Goal: Complete application form

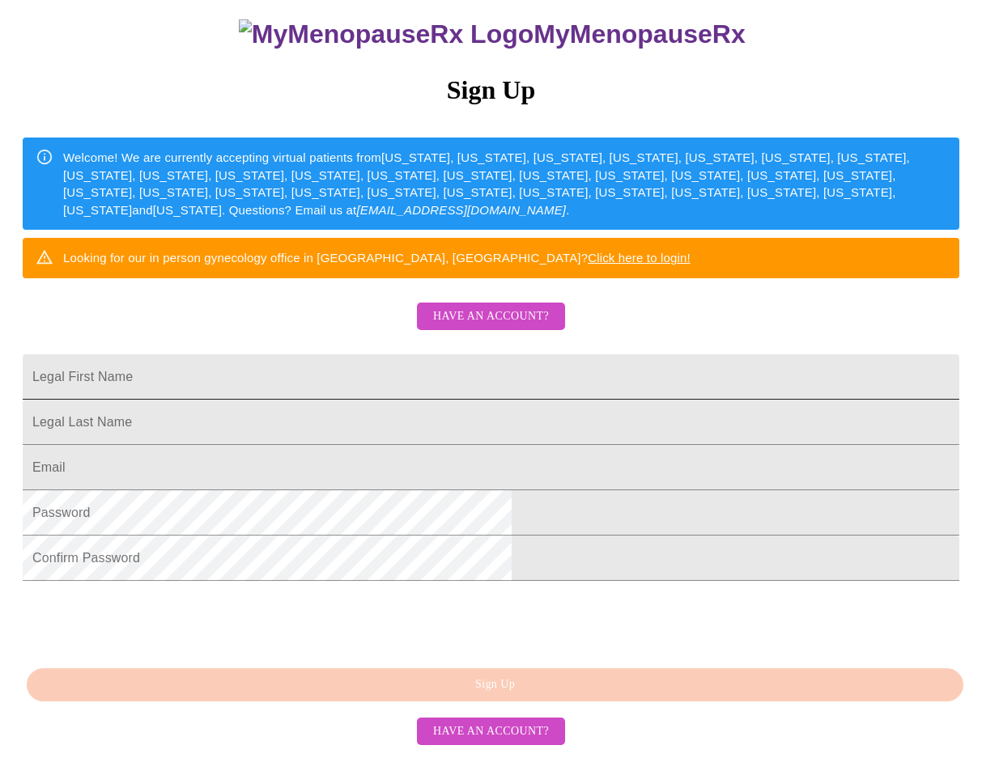
scroll to position [267, 0]
click at [507, 307] on span "Have an account?" at bounding box center [491, 317] width 116 height 20
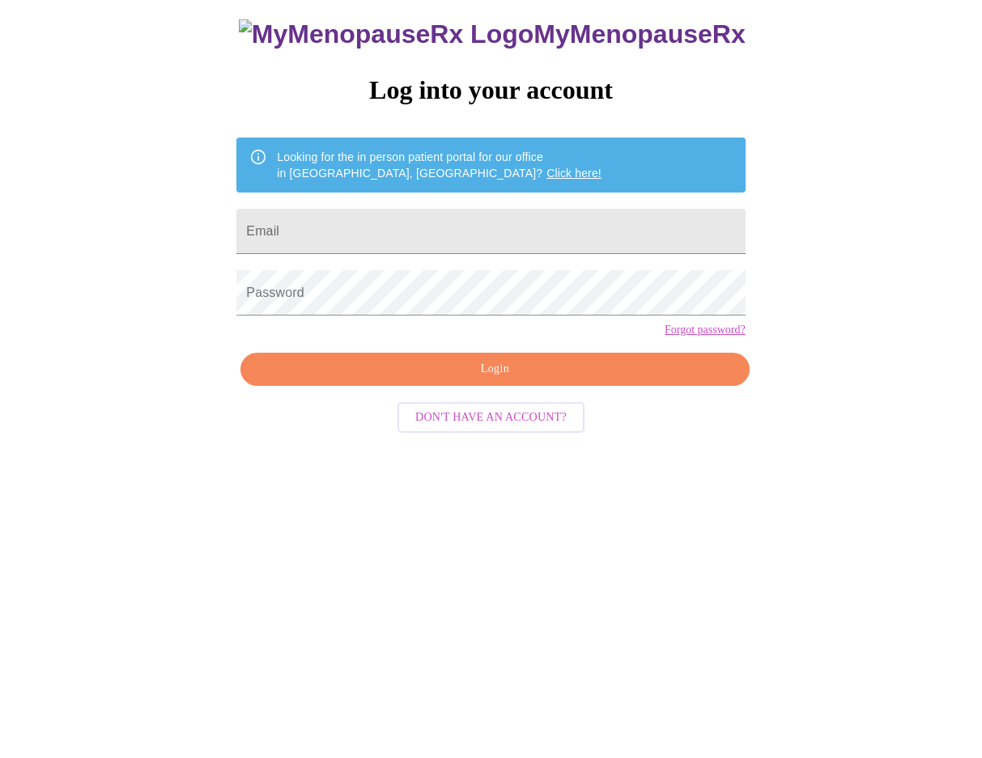
scroll to position [16, 0]
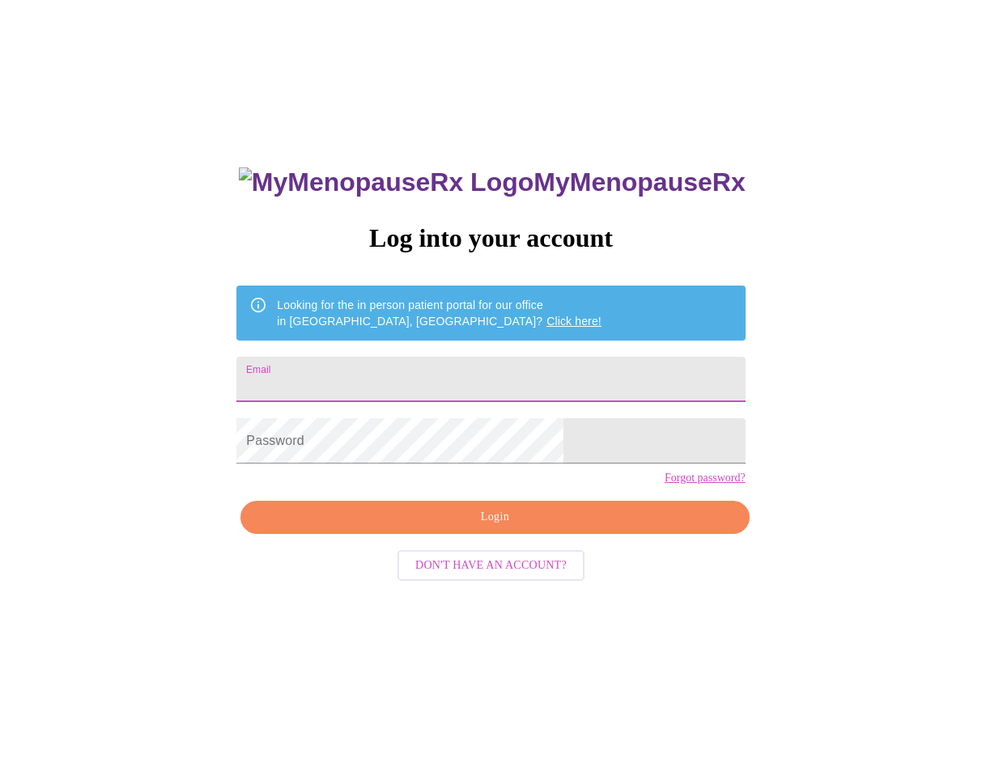
click at [427, 386] on input "Email" at bounding box center [490, 379] width 508 height 45
type input "[EMAIL_ADDRESS][DOMAIN_NAME]"
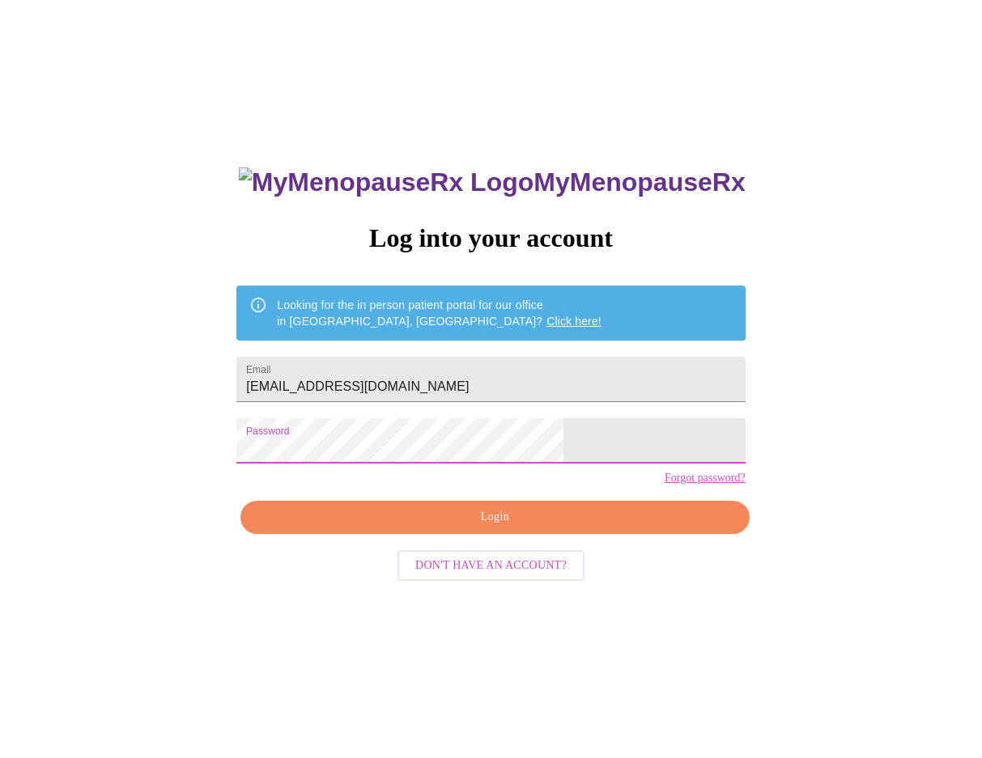
click at [505, 534] on button "Login" at bounding box center [494, 517] width 508 height 33
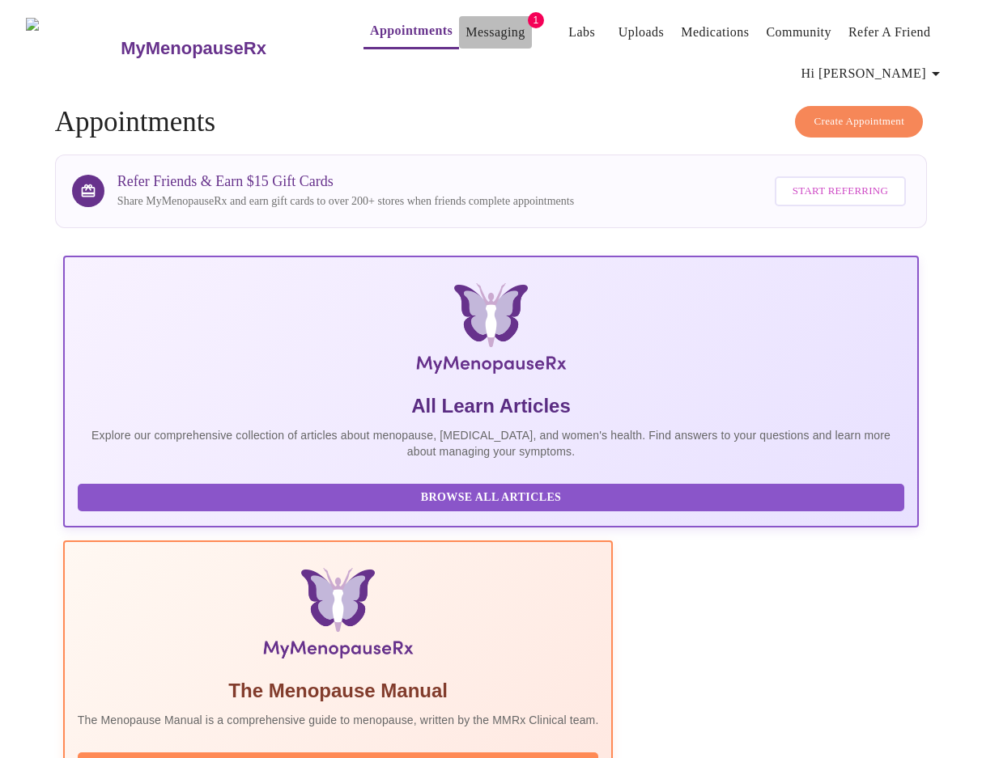
click at [498, 24] on button "Messaging" at bounding box center [495, 32] width 72 height 32
click at [465, 23] on link "Messaging" at bounding box center [494, 32] width 59 height 23
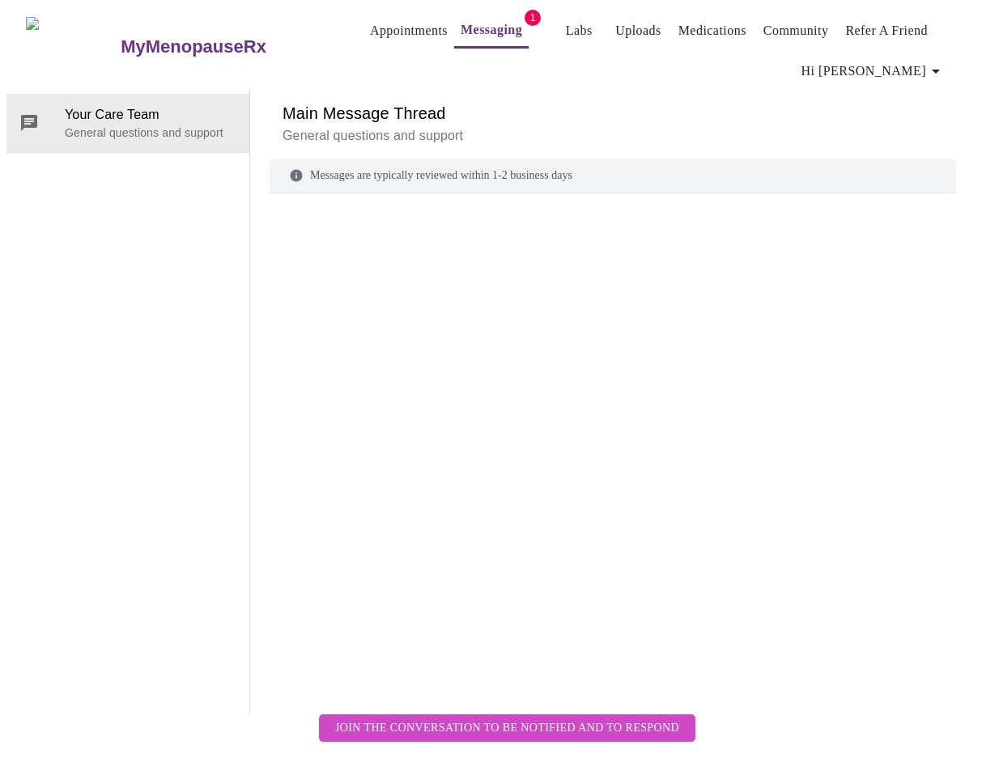
scroll to position [81, 0]
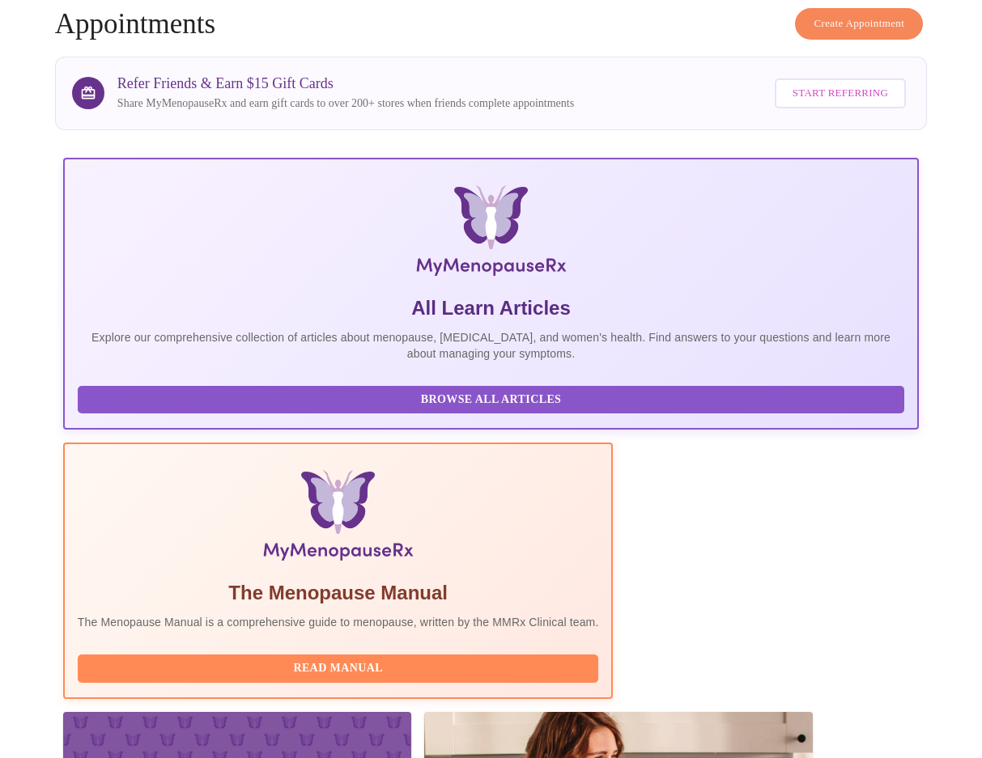
scroll to position [151, 0]
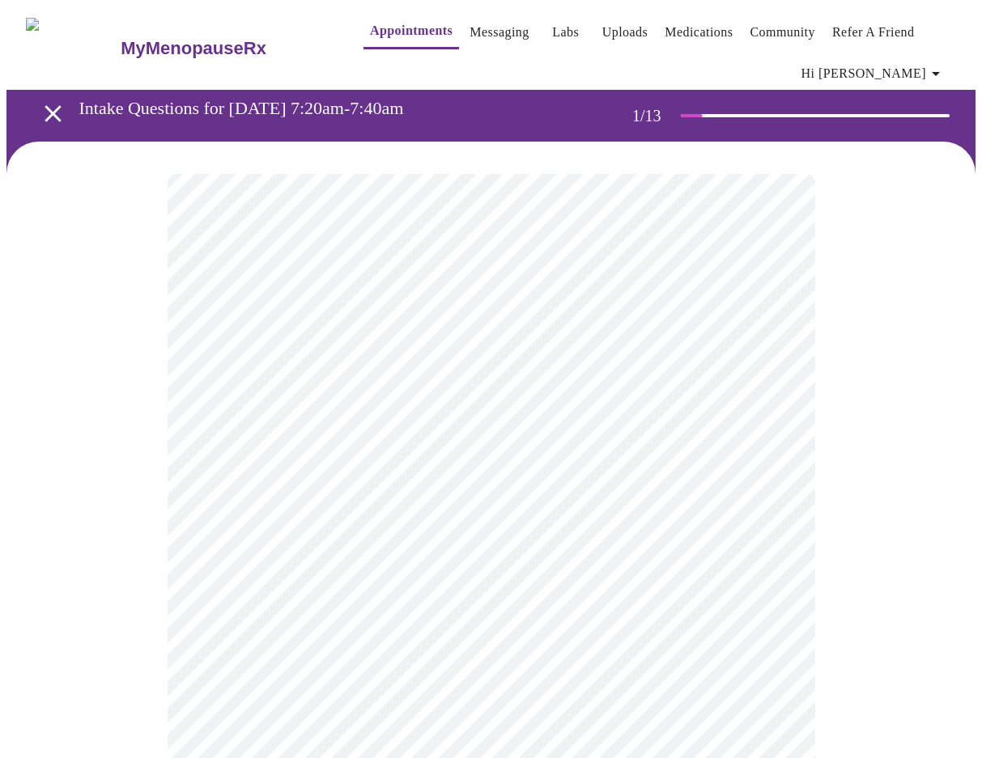
click at [393, 370] on body "MyMenopauseRx Appointments Messaging Labs Uploads Medications Community Refer a…" at bounding box center [490, 761] width 969 height 1511
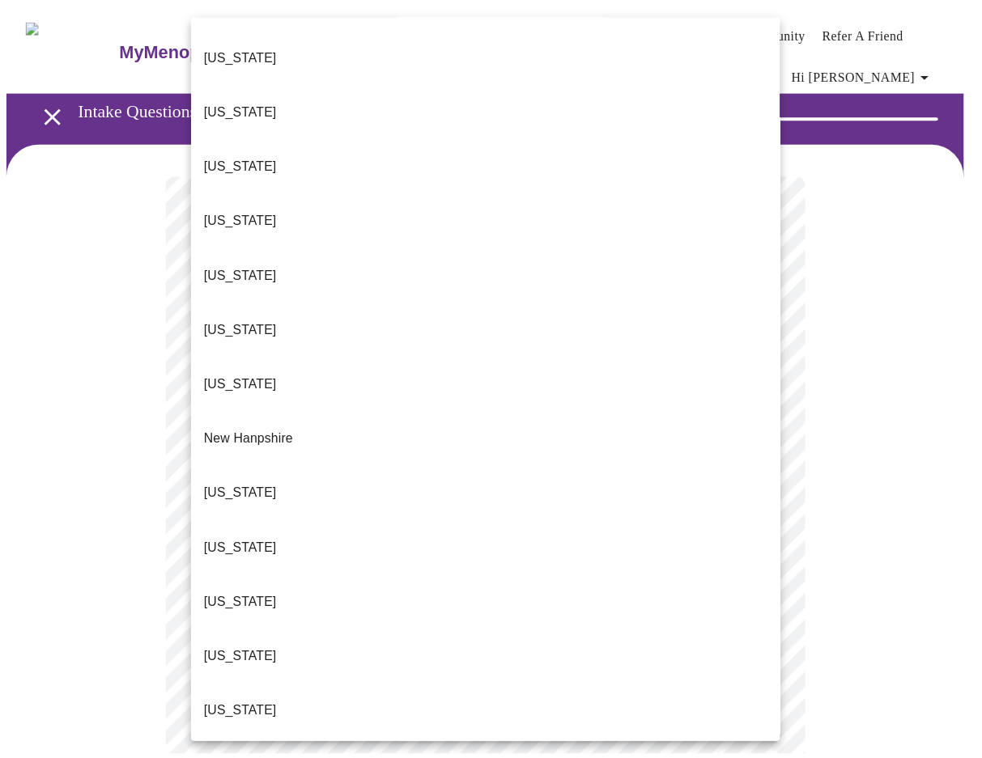
scroll to position [1385, 0]
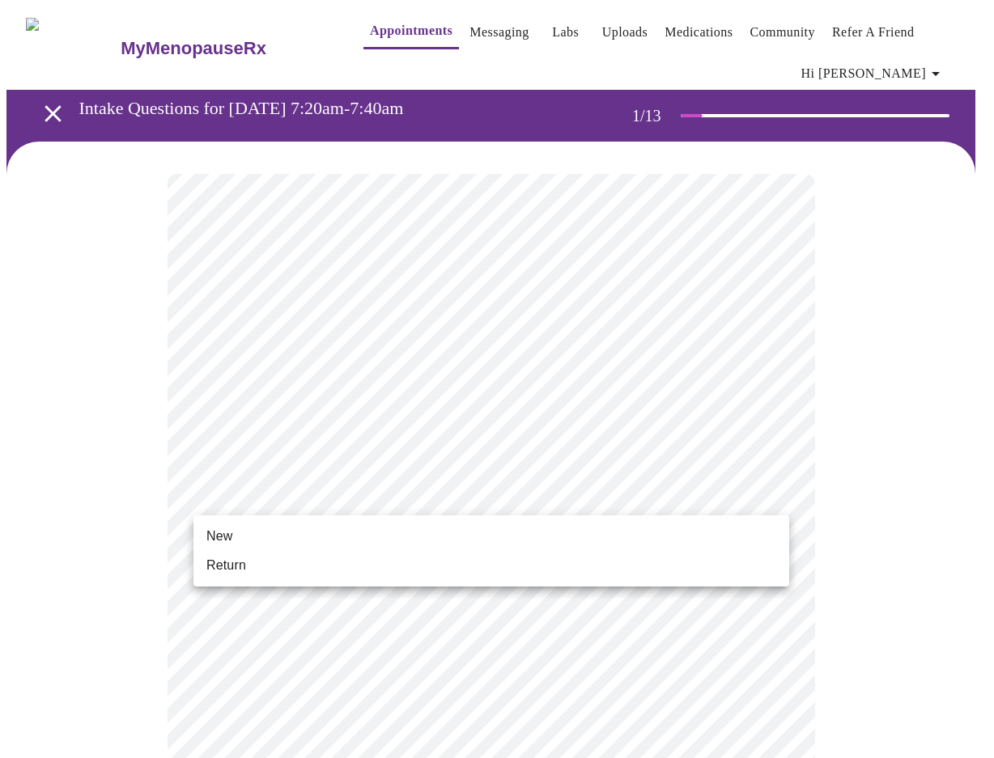
click at [272, 506] on body "MyMenopauseRx Appointments Messaging Labs Uploads Medications Community Refer a…" at bounding box center [496, 756] width 981 height 1501
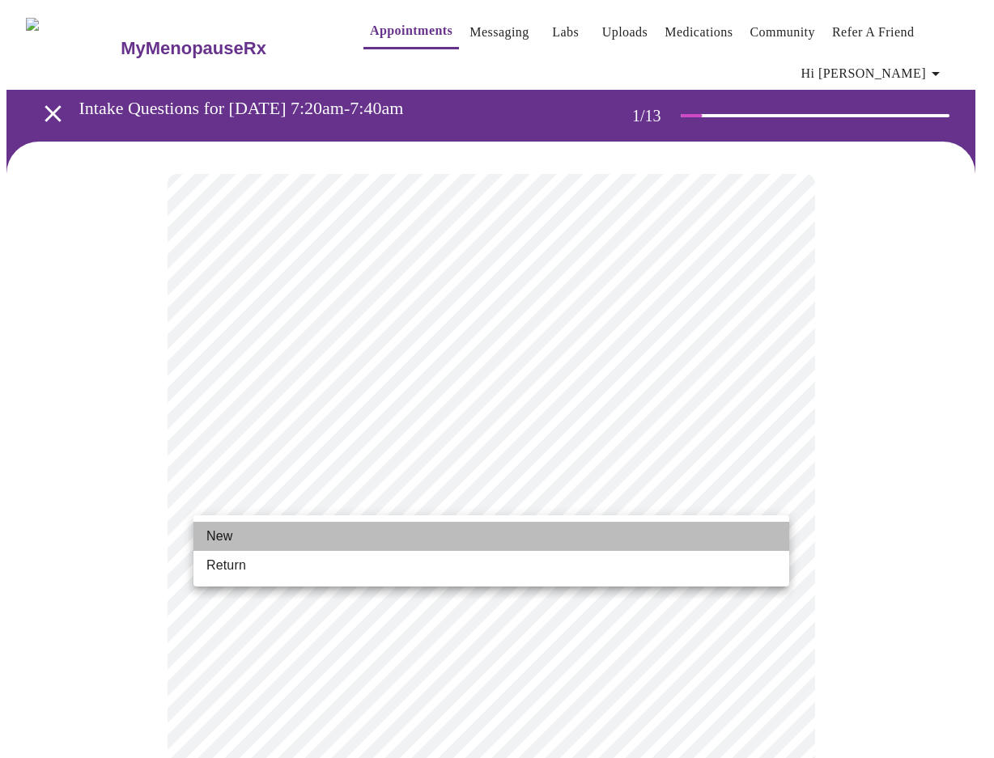
click at [231, 542] on span "New" at bounding box center [219, 536] width 26 height 19
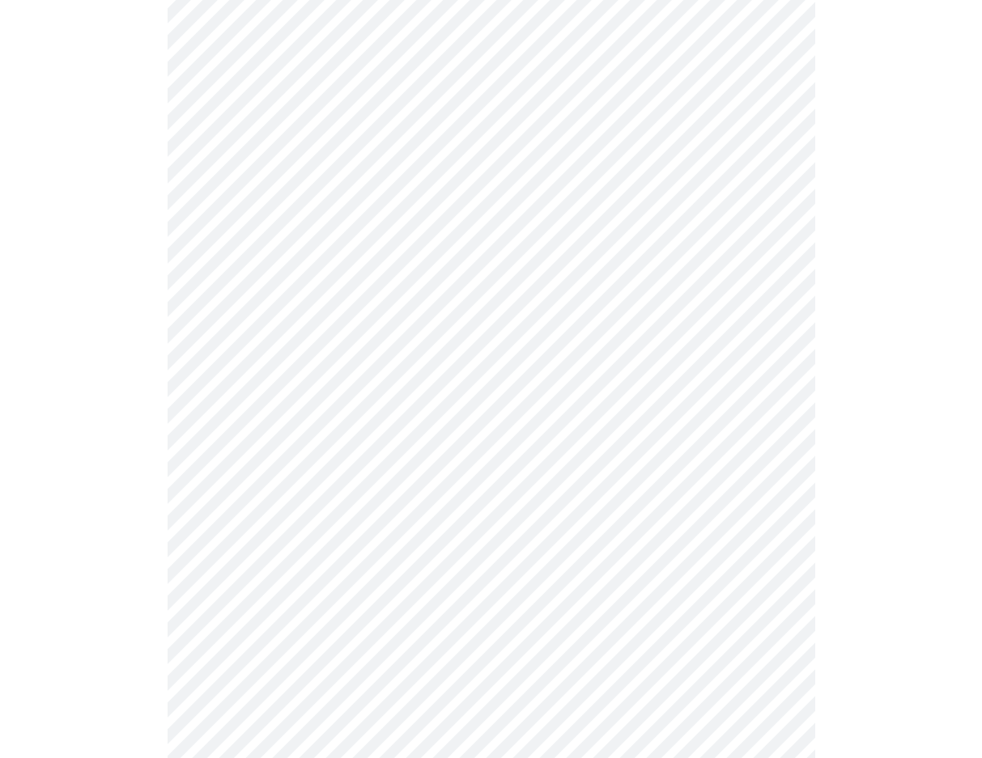
scroll to position [647, 0]
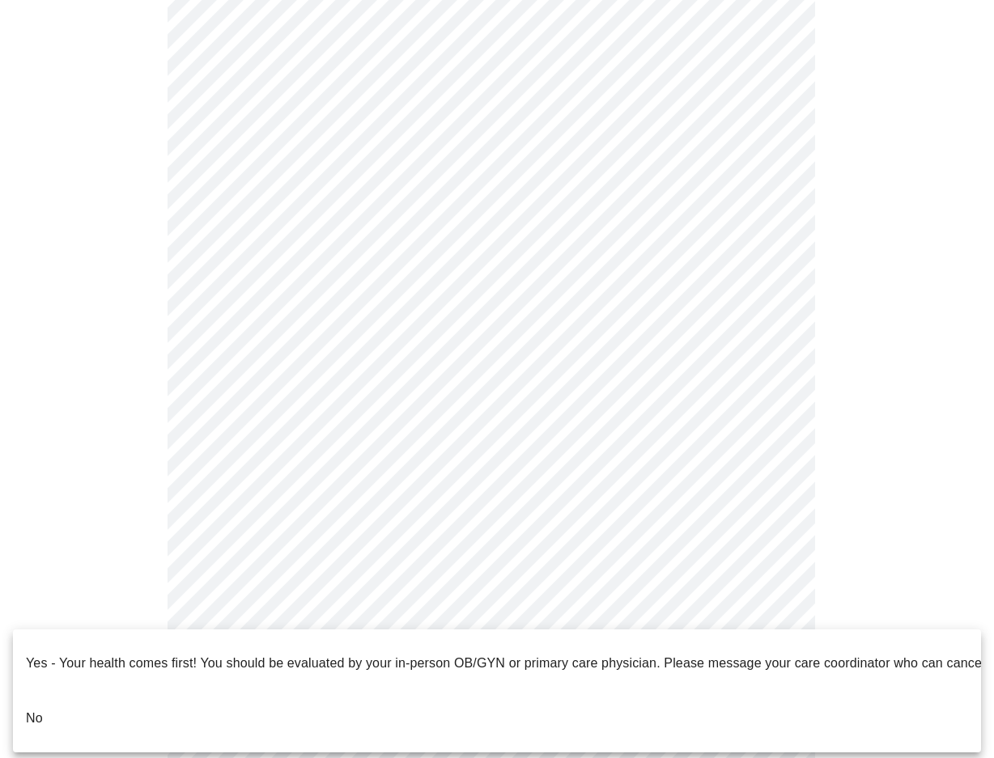
click at [279, 613] on body "MyMenopauseRx Appointments Messaging Labs Uploads Medications Community Refer a…" at bounding box center [496, 98] width 981 height 1479
click at [44, 698] on li "No" at bounding box center [497, 718] width 968 height 55
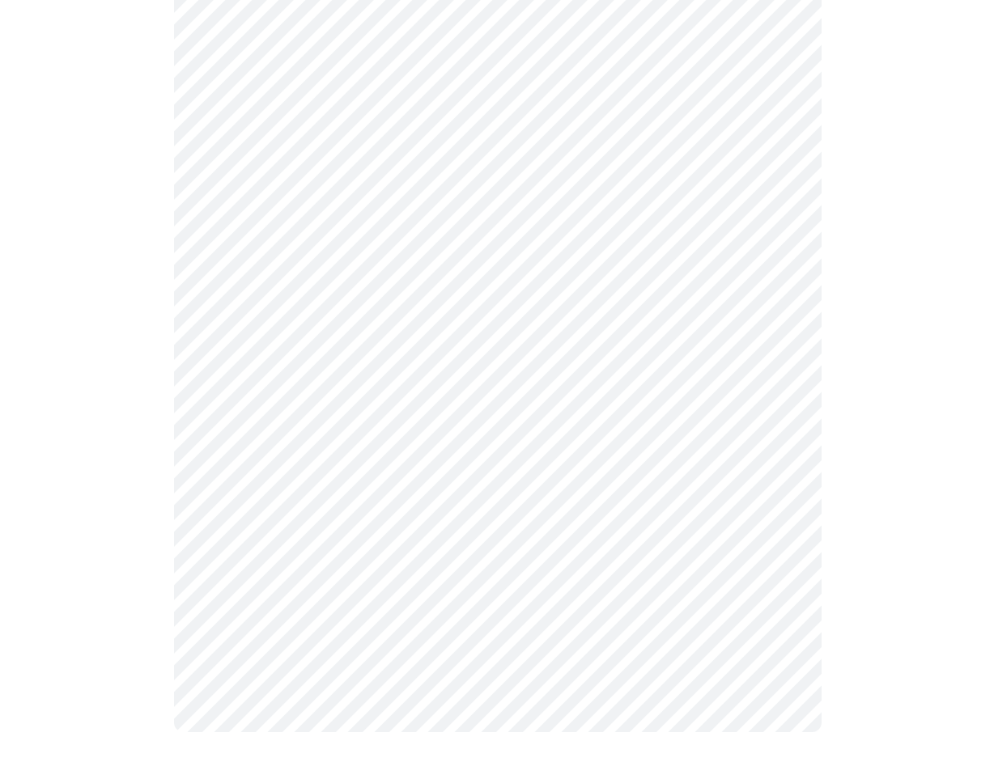
scroll to position [0, 0]
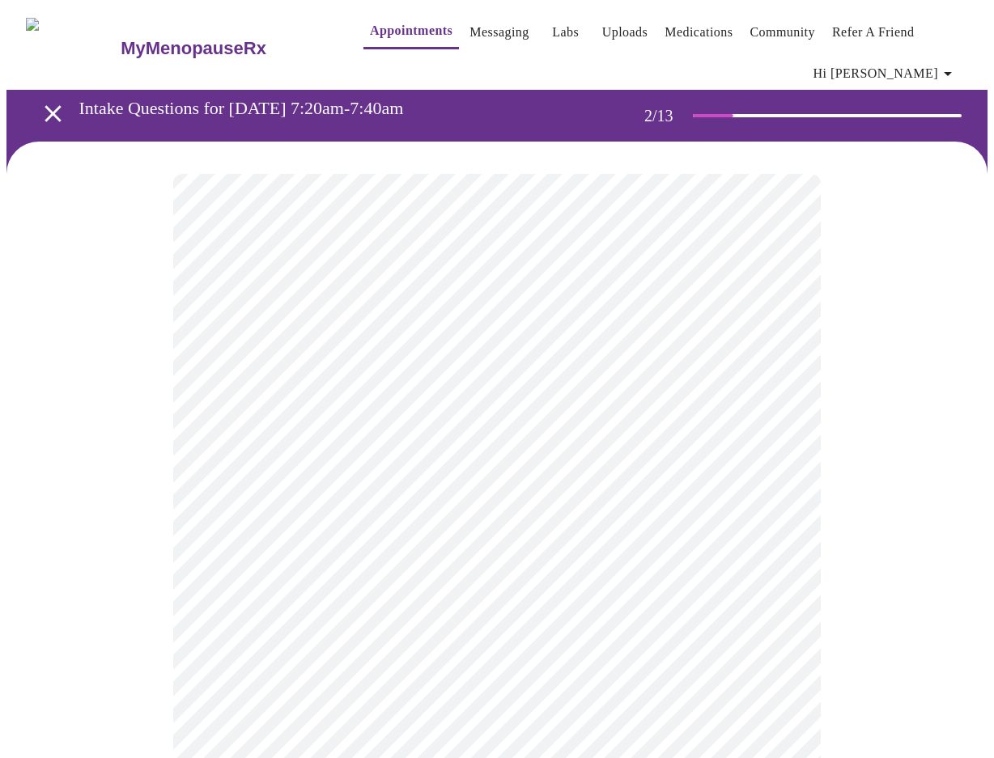
click at [397, 357] on body "MyMenopauseRx Appointments Messaging Labs Uploads Medications Community Refer a…" at bounding box center [496, 503] width 981 height 995
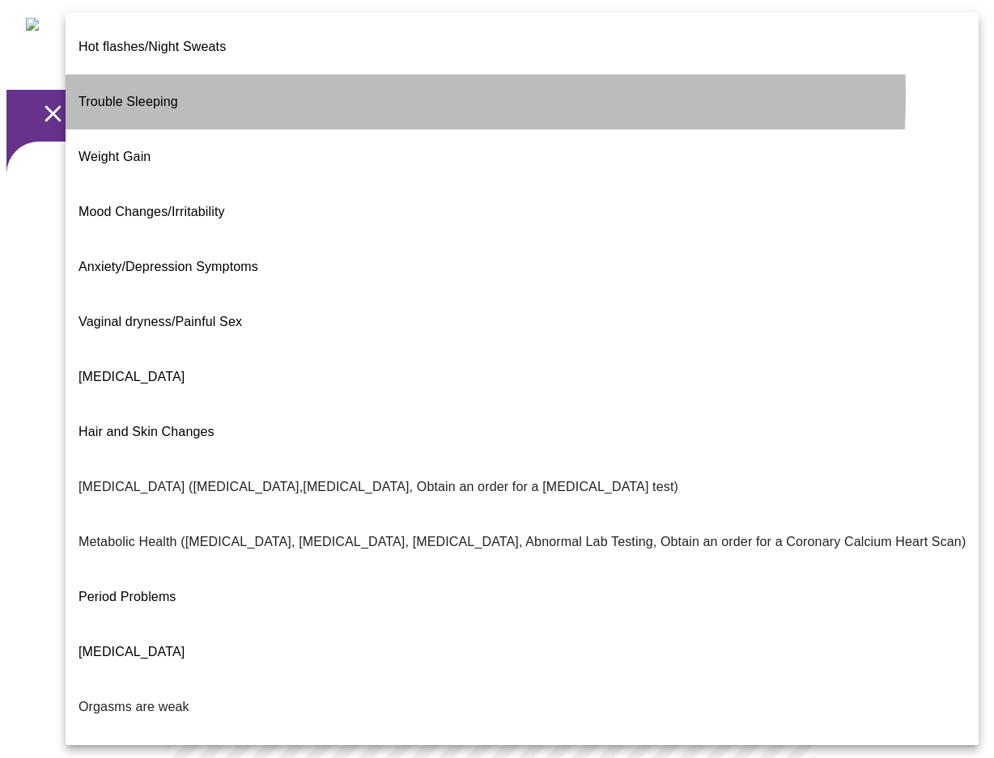
click at [237, 81] on li "Trouble Sleeping" at bounding box center [522, 101] width 913 height 55
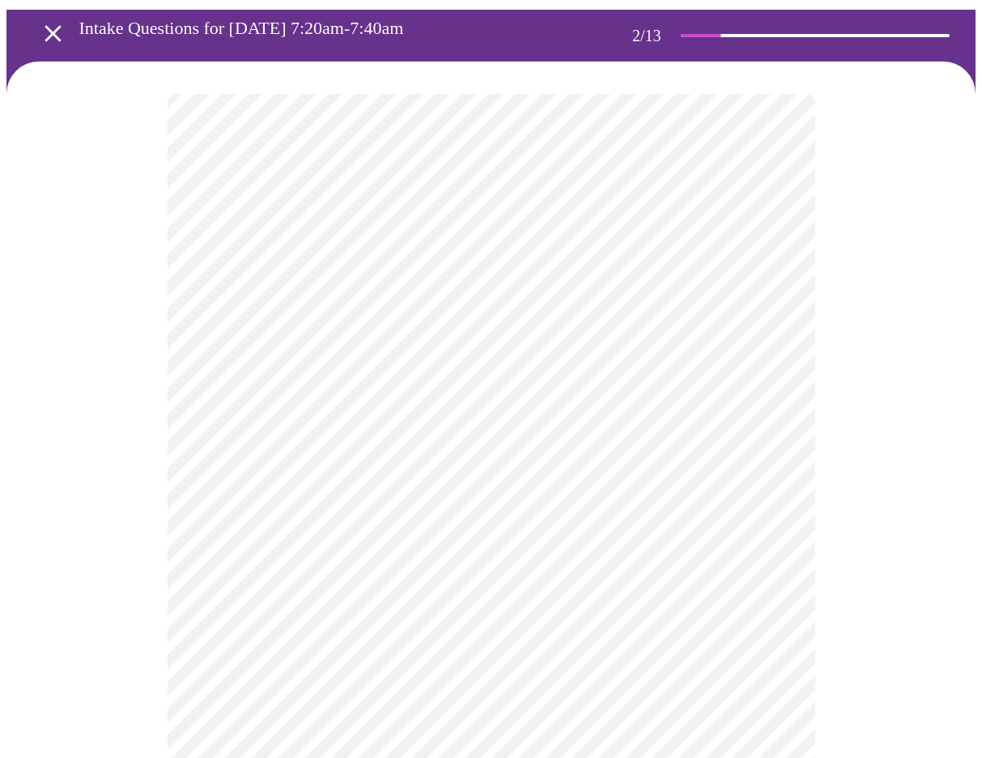
scroll to position [162, 0]
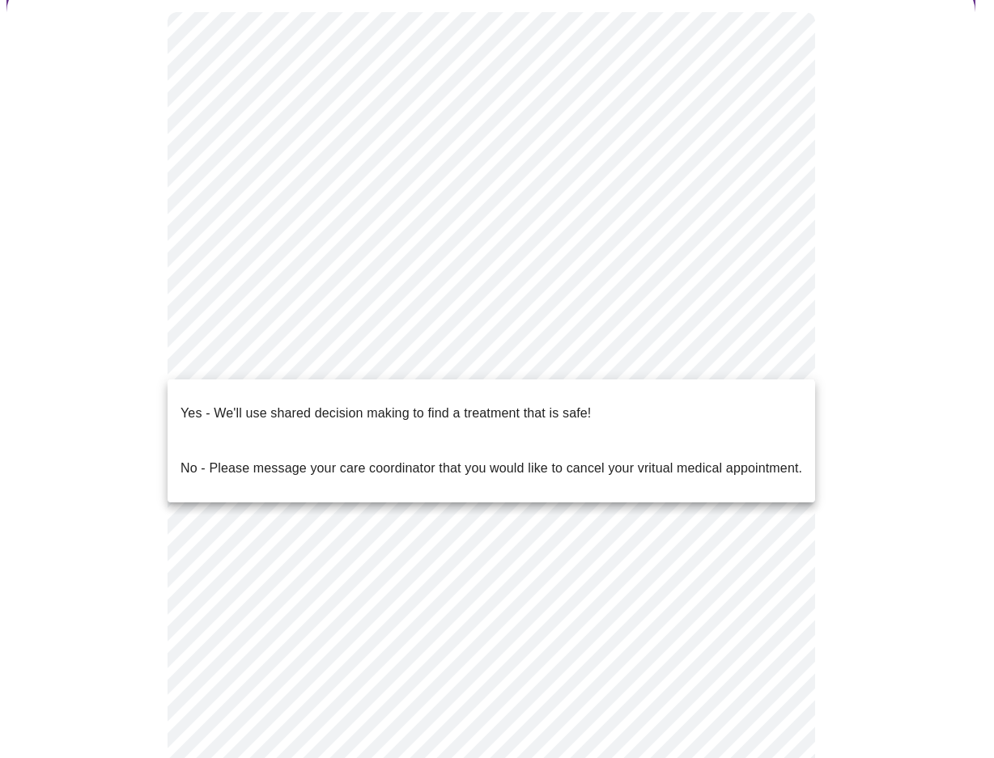
click at [418, 357] on body "MyMenopauseRx Appointments Messaging Labs Uploads Medications Community Refer a…" at bounding box center [496, 338] width 981 height 986
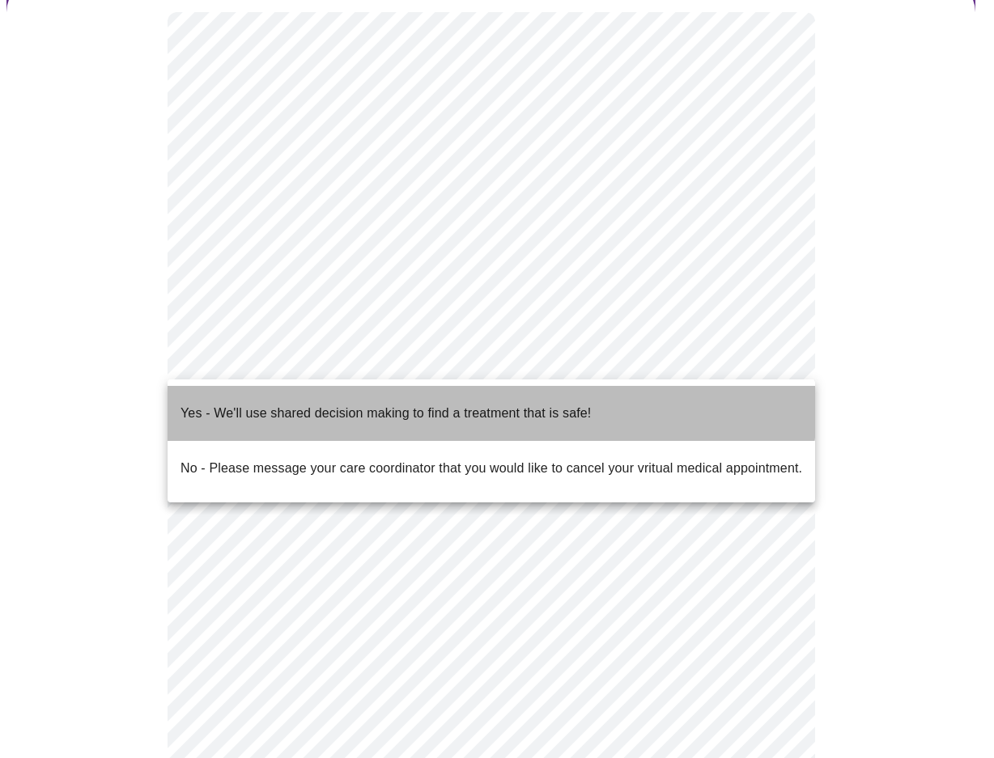
click at [413, 404] on p "Yes - We'll use shared decision making to find a treatment that is safe!" at bounding box center [385, 413] width 410 height 19
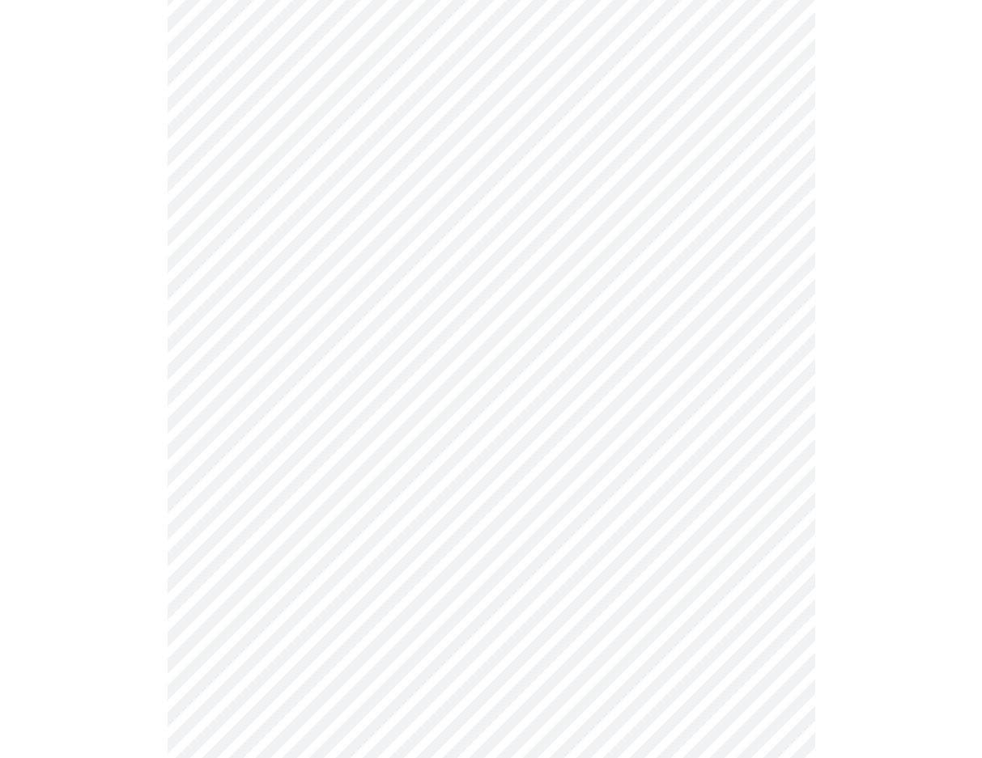
scroll to position [0, 0]
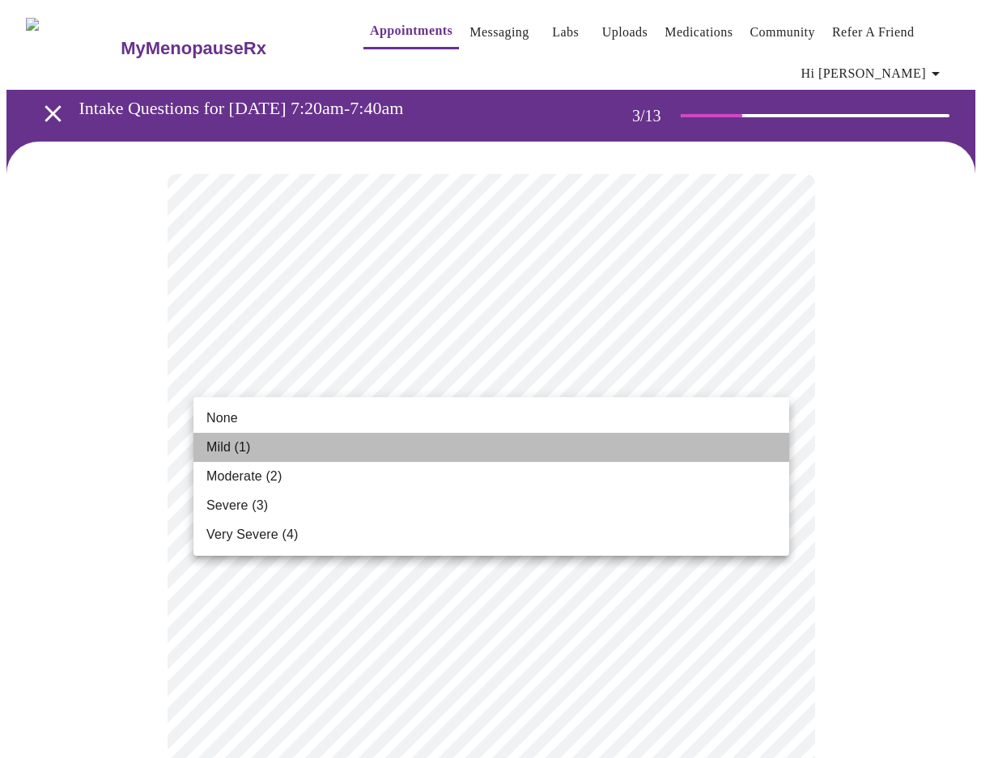
click at [238, 442] on span "Mild (1)" at bounding box center [228, 447] width 45 height 19
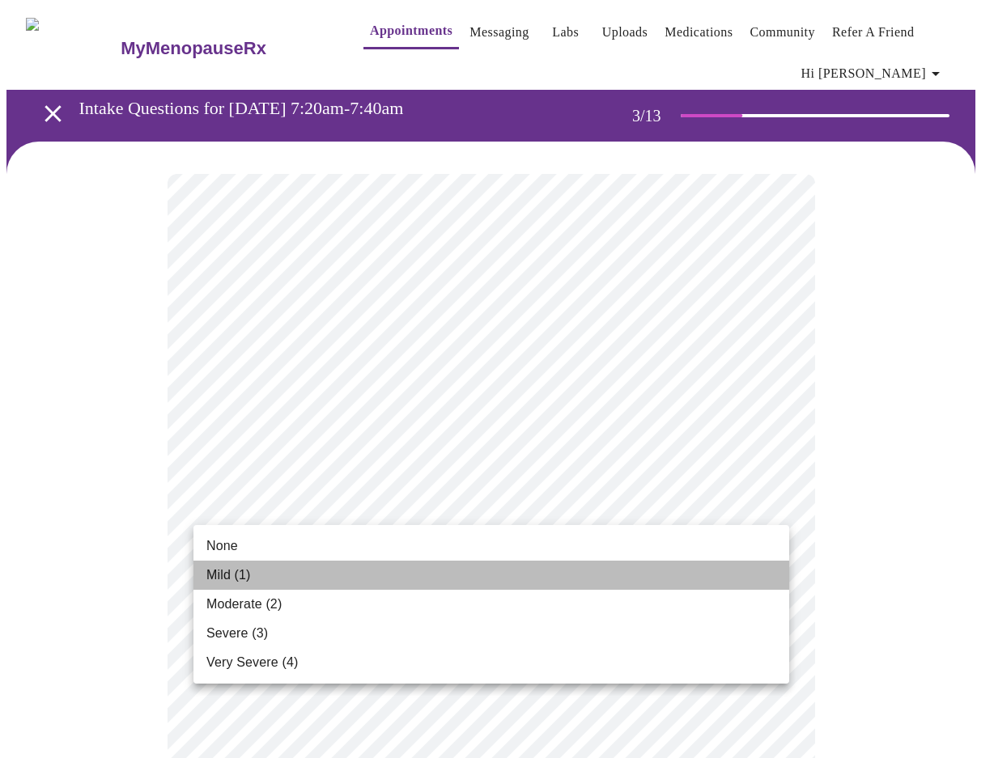
click at [232, 577] on span "Mild (1)" at bounding box center [228, 575] width 45 height 19
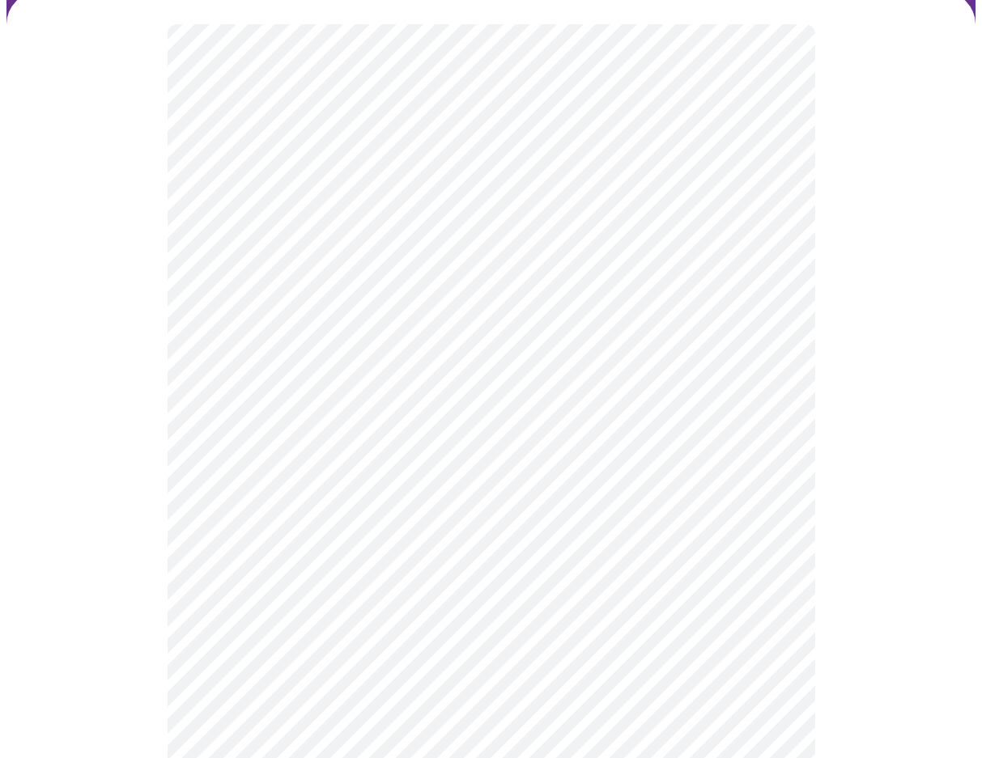
scroll to position [162, 0]
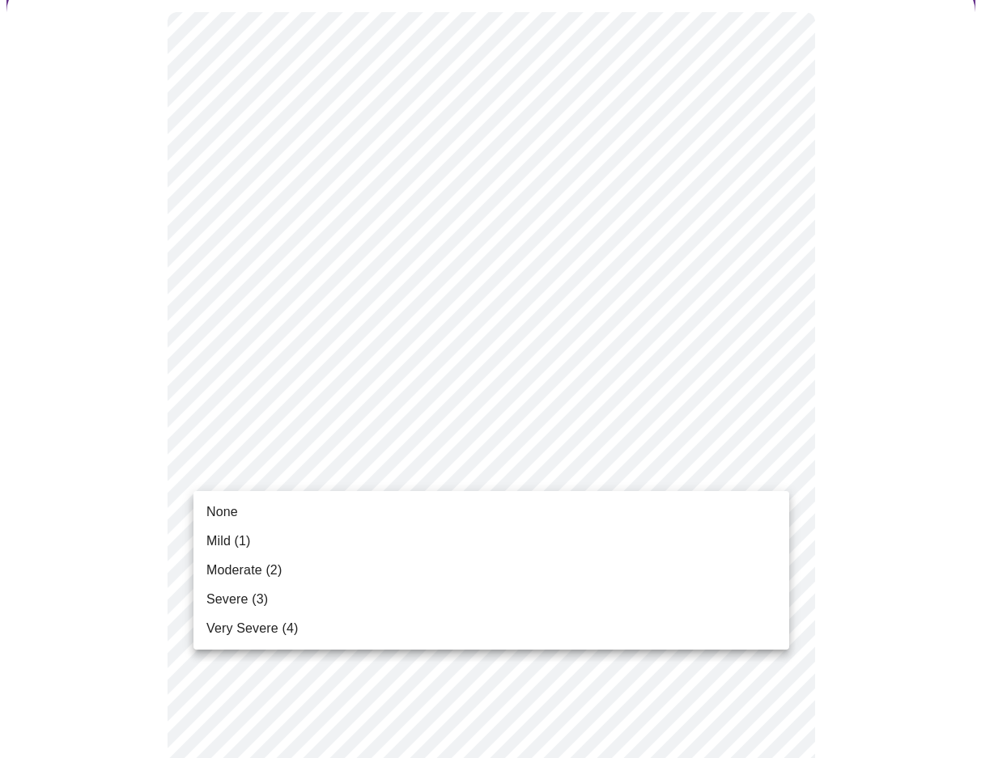
click at [244, 629] on span "Very Severe (4)" at bounding box center [251, 628] width 91 height 19
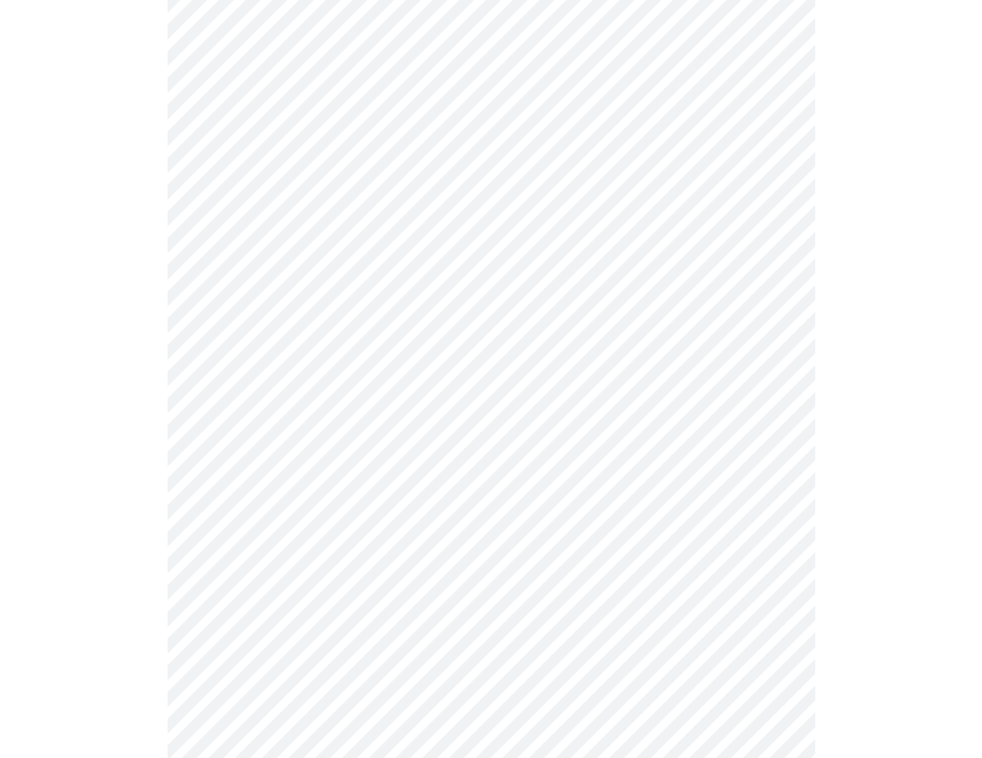
scroll to position [324, 0]
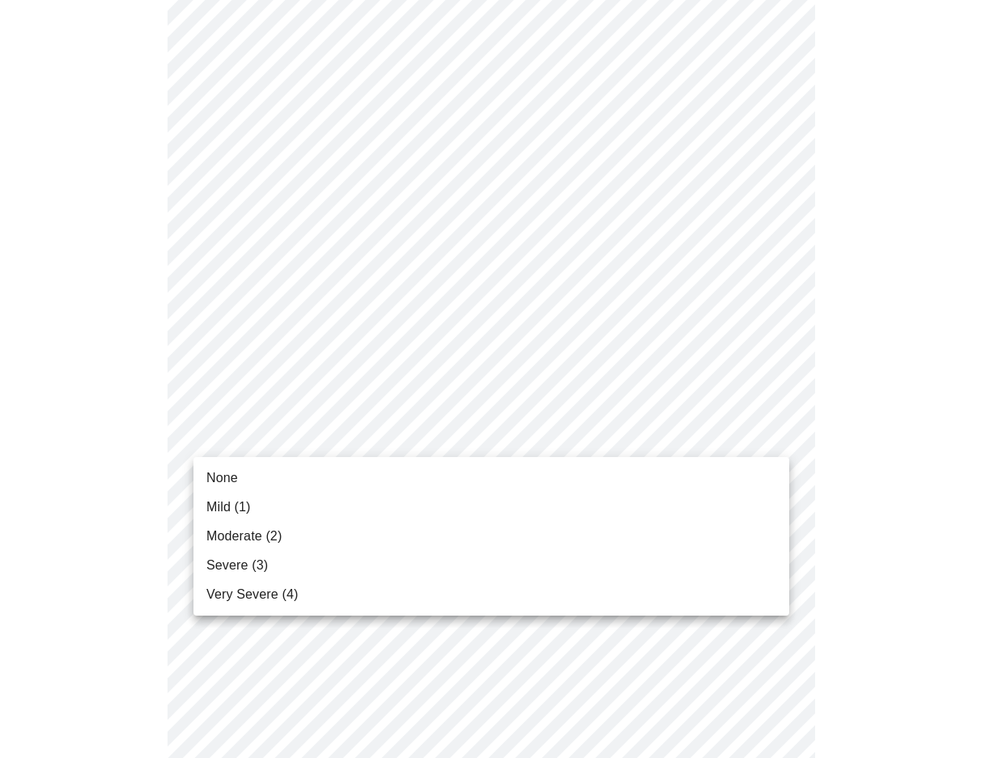
click at [304, 429] on body "MyMenopauseRx Appointments Messaging Labs Uploads Medications Community Refer a…" at bounding box center [496, 737] width 981 height 2108
click at [258, 530] on span "Moderate (2)" at bounding box center [243, 536] width 75 height 19
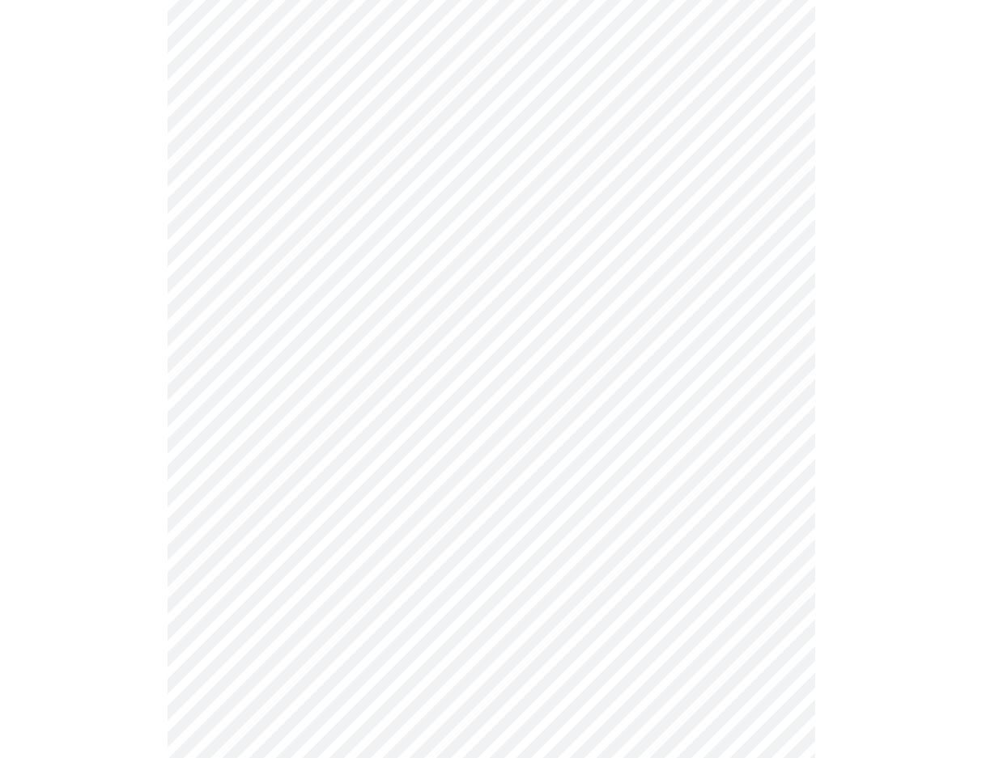
scroll to position [405, 0]
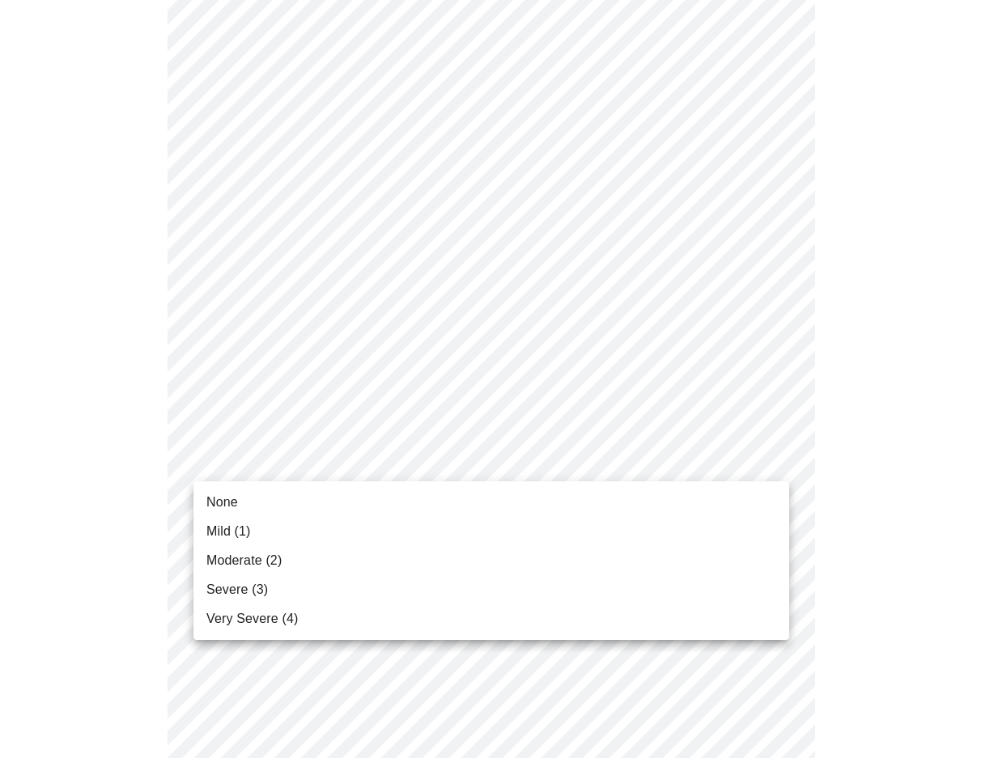
click at [259, 444] on body "MyMenopauseRx Appointments Messaging Labs Uploads Medications Community Refer a…" at bounding box center [496, 644] width 981 height 2085
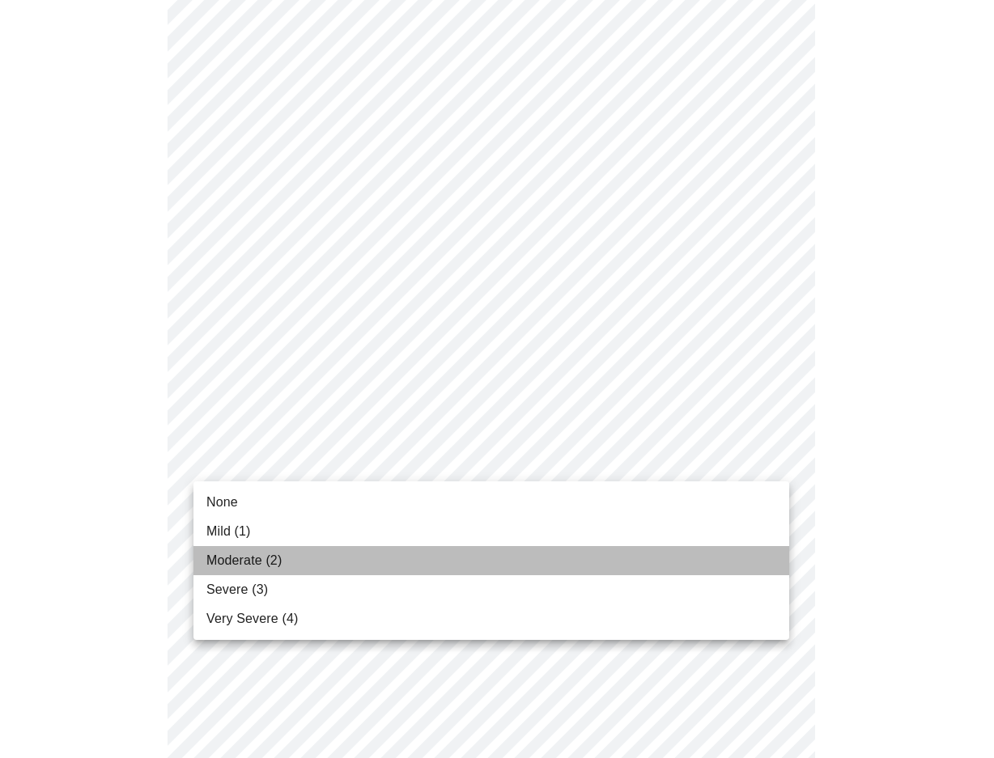
click at [230, 561] on span "Moderate (2)" at bounding box center [243, 560] width 75 height 19
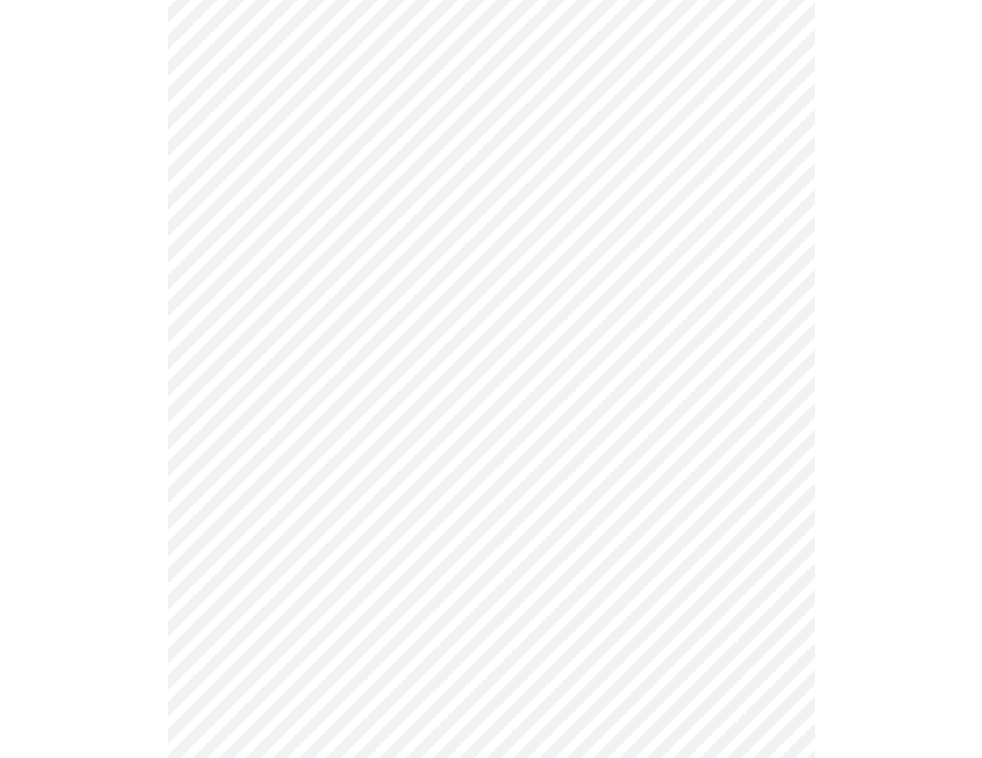
scroll to position [647, 0]
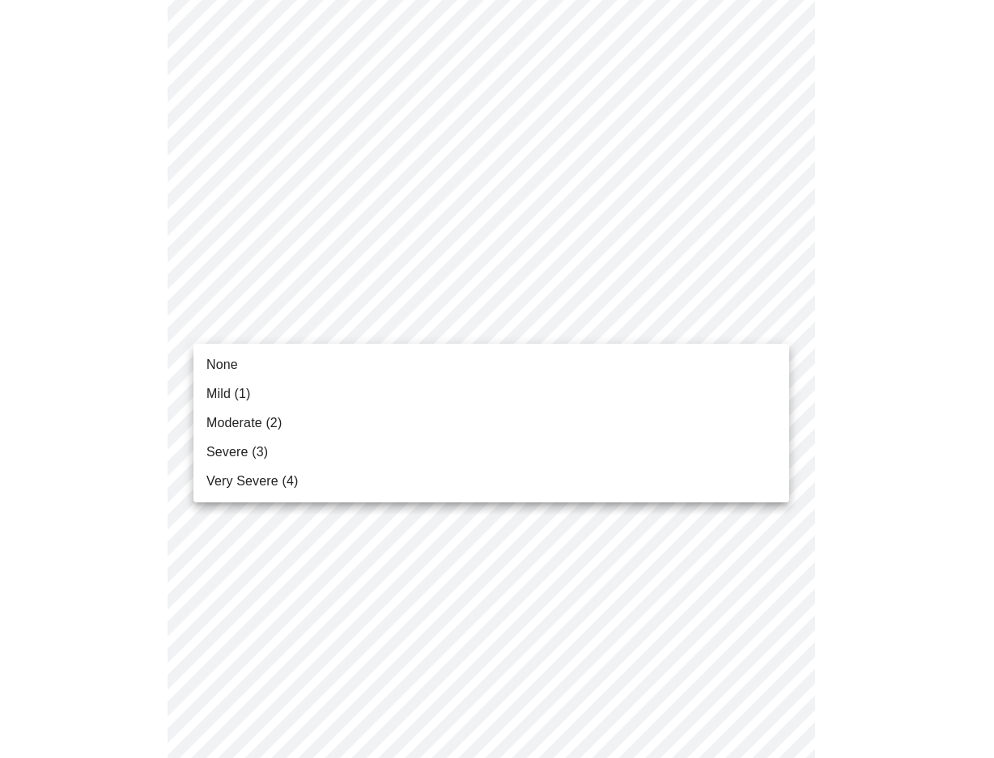
click at [259, 319] on body "MyMenopauseRx Appointments Messaging Labs Uploads Medications Community Refer a…" at bounding box center [496, 390] width 981 height 2062
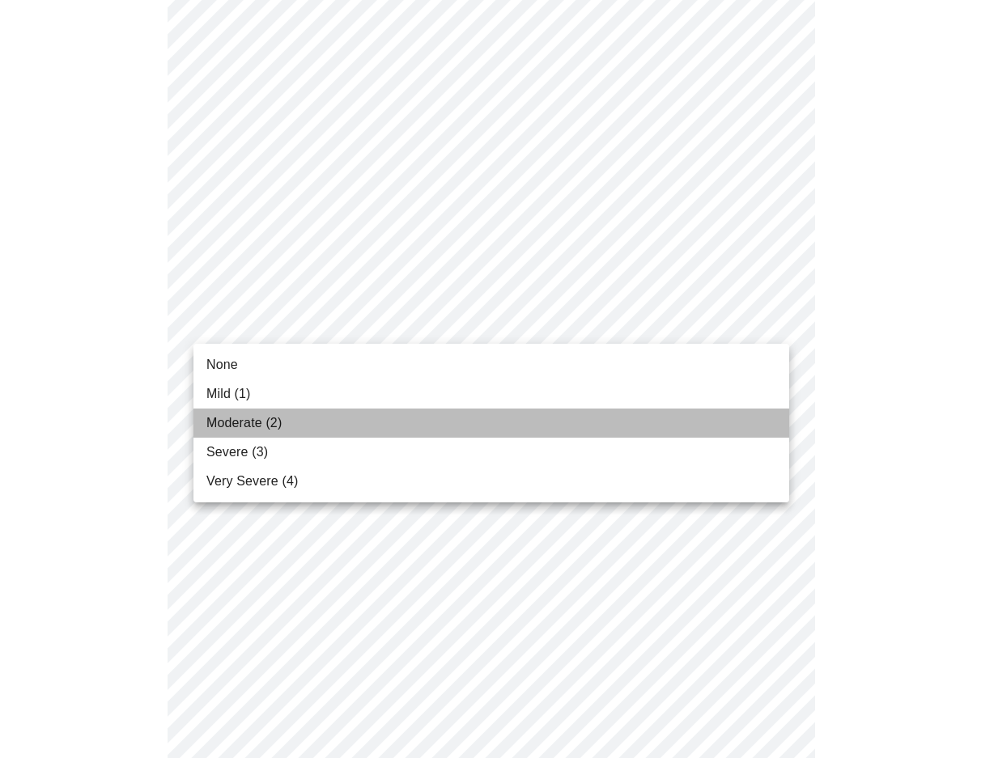
click at [255, 422] on span "Moderate (2)" at bounding box center [243, 423] width 75 height 19
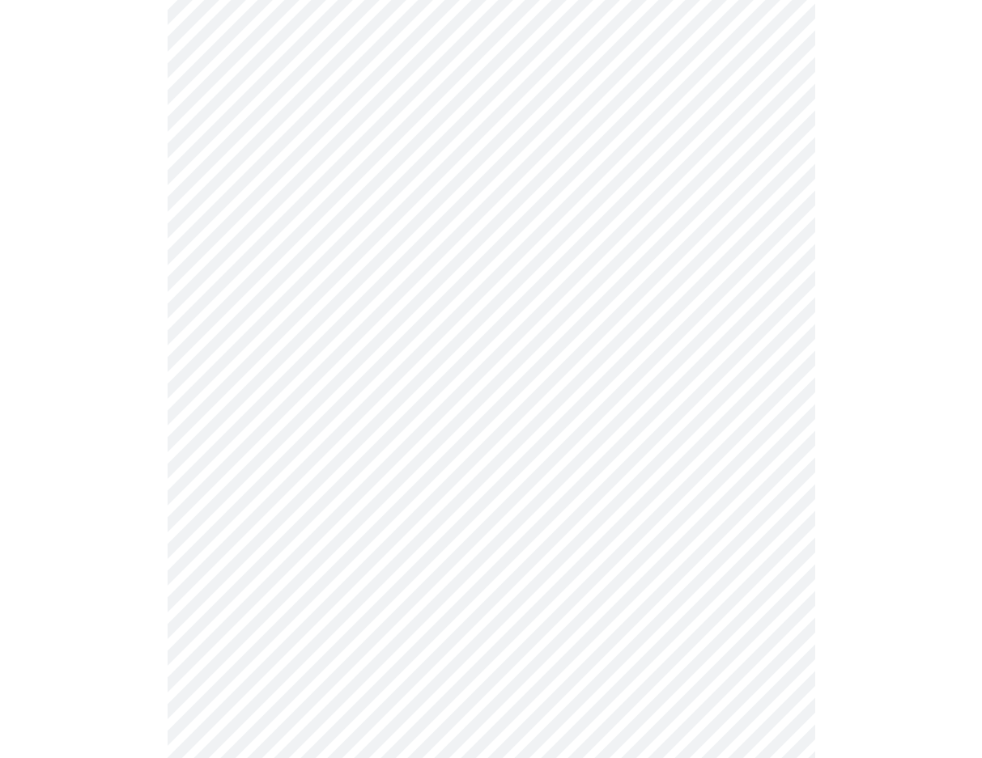
scroll to position [728, 0]
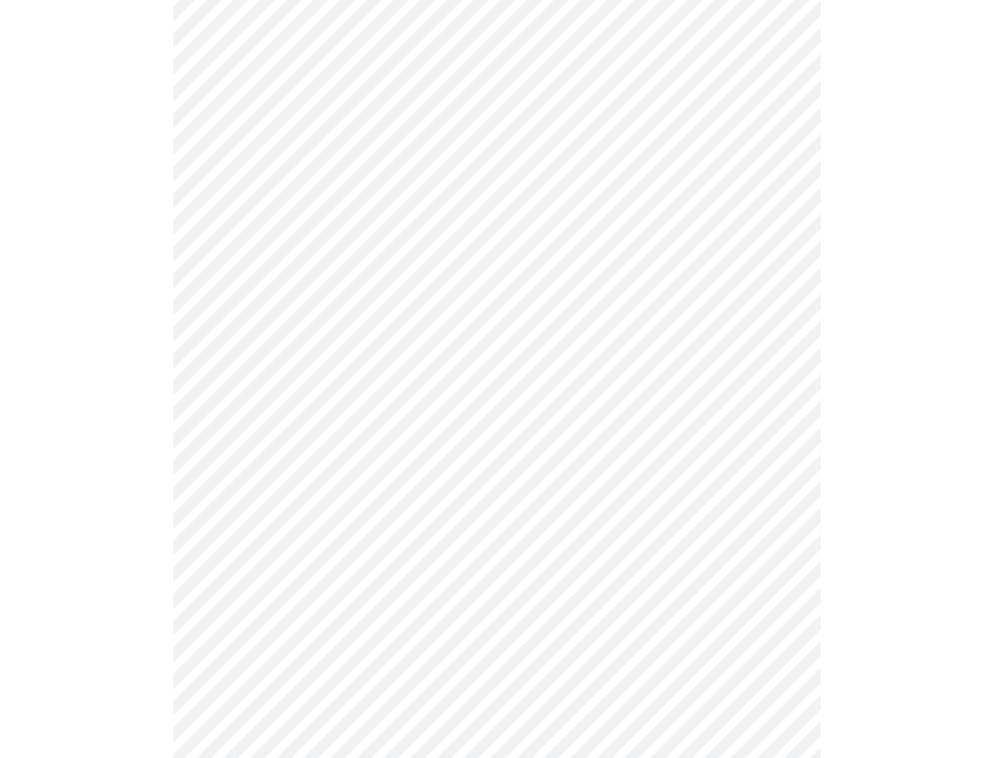
click at [263, 366] on body "MyMenopauseRx Appointments Messaging Labs Uploads Medications Community Refer a…" at bounding box center [496, 298] width 981 height 2040
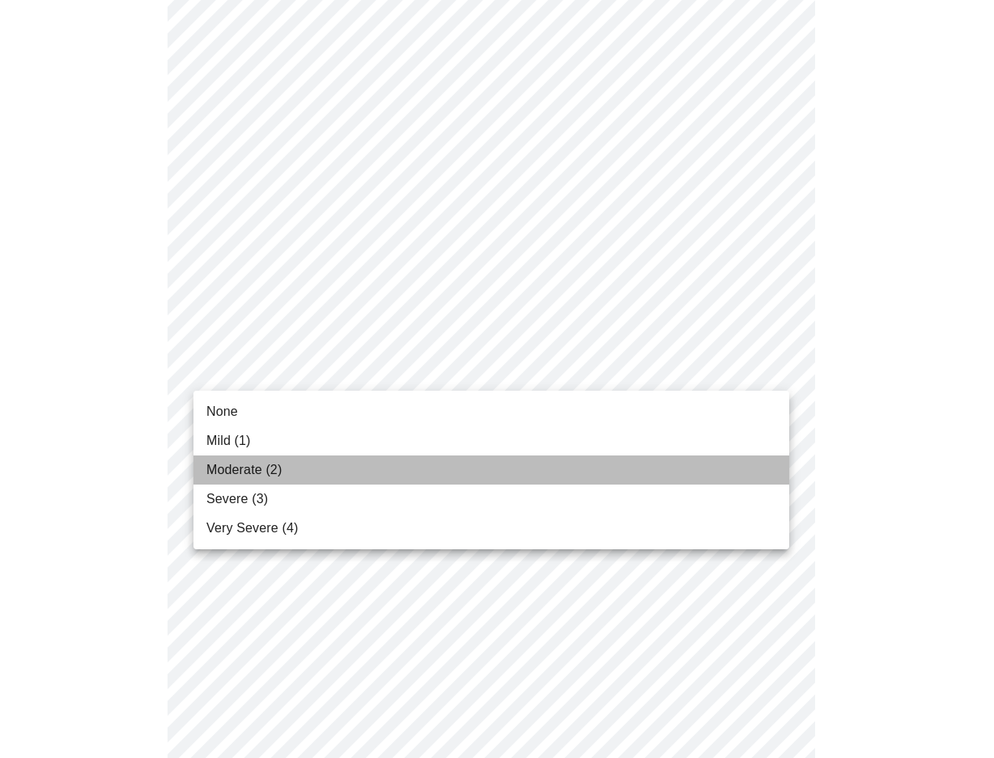
click at [244, 465] on span "Moderate (2)" at bounding box center [243, 470] width 75 height 19
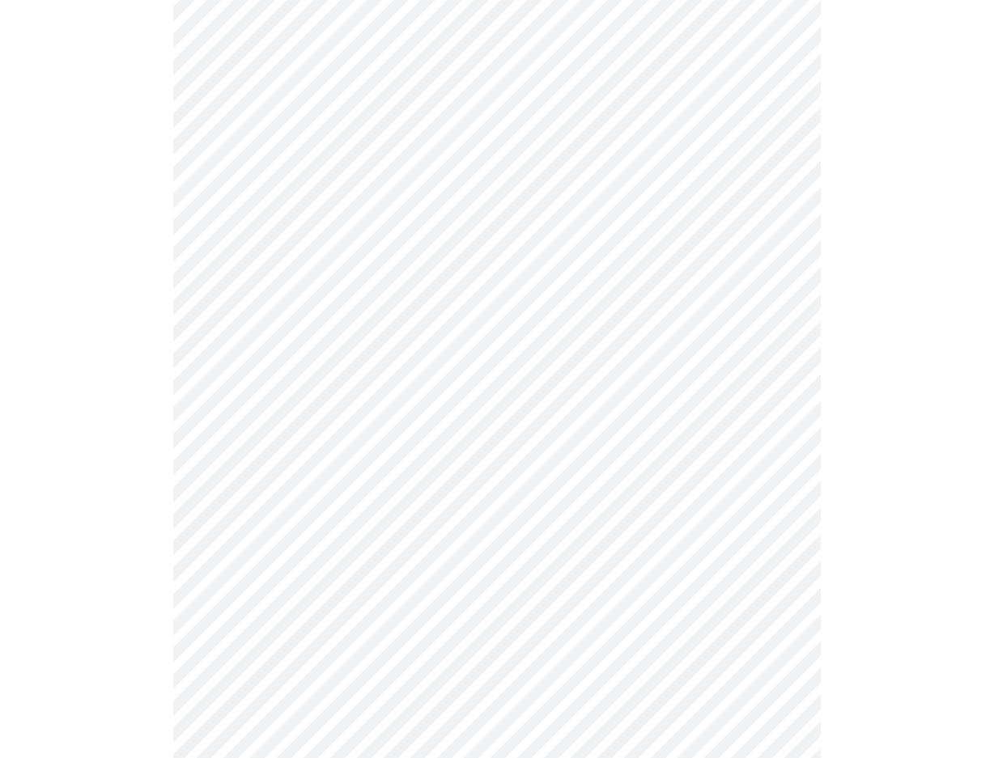
click at [283, 498] on body "MyMenopauseRx Appointments Messaging Labs Uploads Medications Community Refer a…" at bounding box center [496, 286] width 981 height 2017
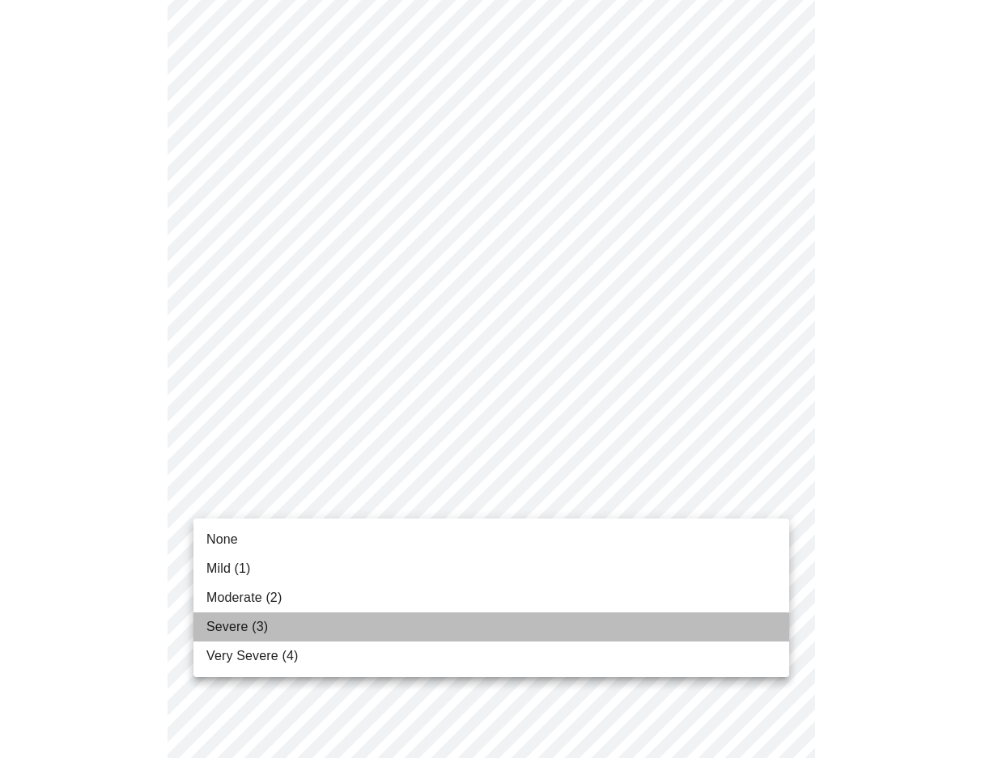
click at [237, 613] on li "Severe (3)" at bounding box center [491, 627] width 596 height 29
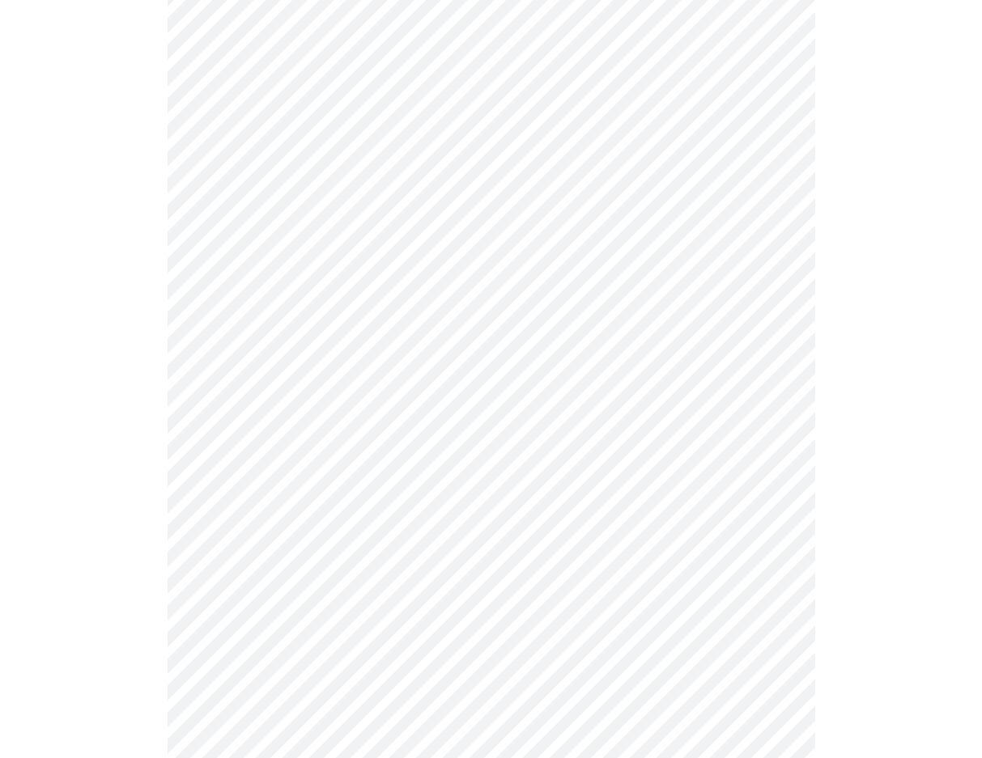
scroll to position [890, 0]
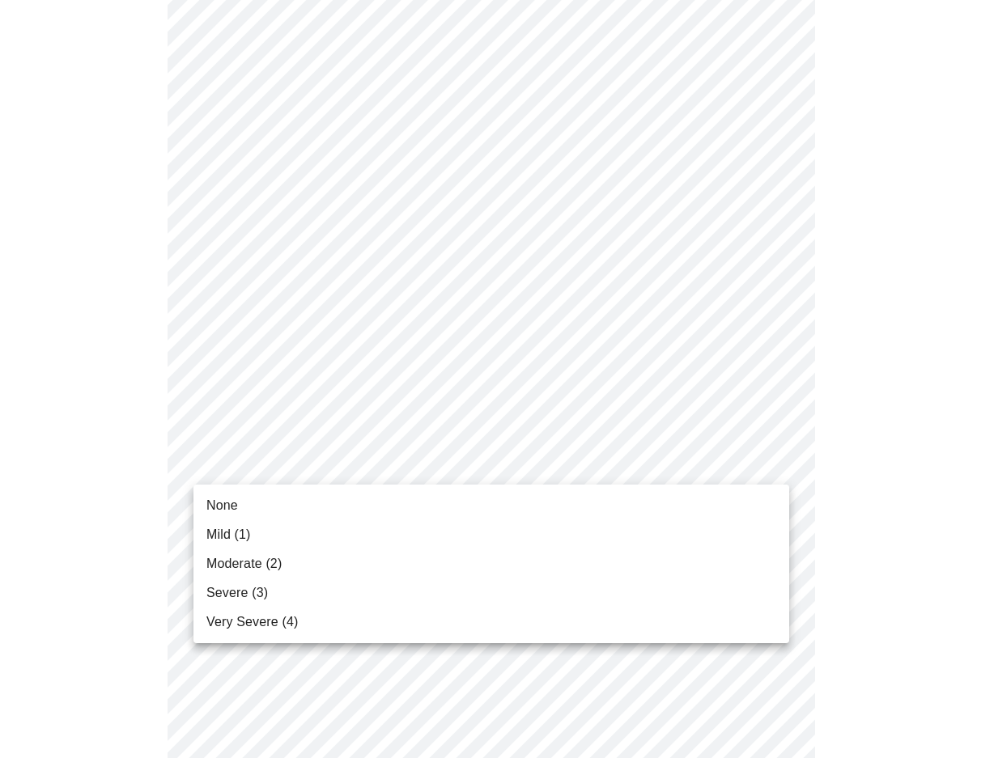
click at [268, 469] on body "MyMenopauseRx Appointments Messaging Labs Uploads Medications Community Refer a…" at bounding box center [496, 113] width 981 height 1994
drag, startPoint x: 240, startPoint y: 531, endPoint x: 232, endPoint y: 505, distance: 26.9
click at [232, 505] on ul "None Mild (1) Moderate (2) Severe (3) Very Severe (4)" at bounding box center [491, 564] width 596 height 159
click at [232, 495] on li "None" at bounding box center [491, 505] width 596 height 29
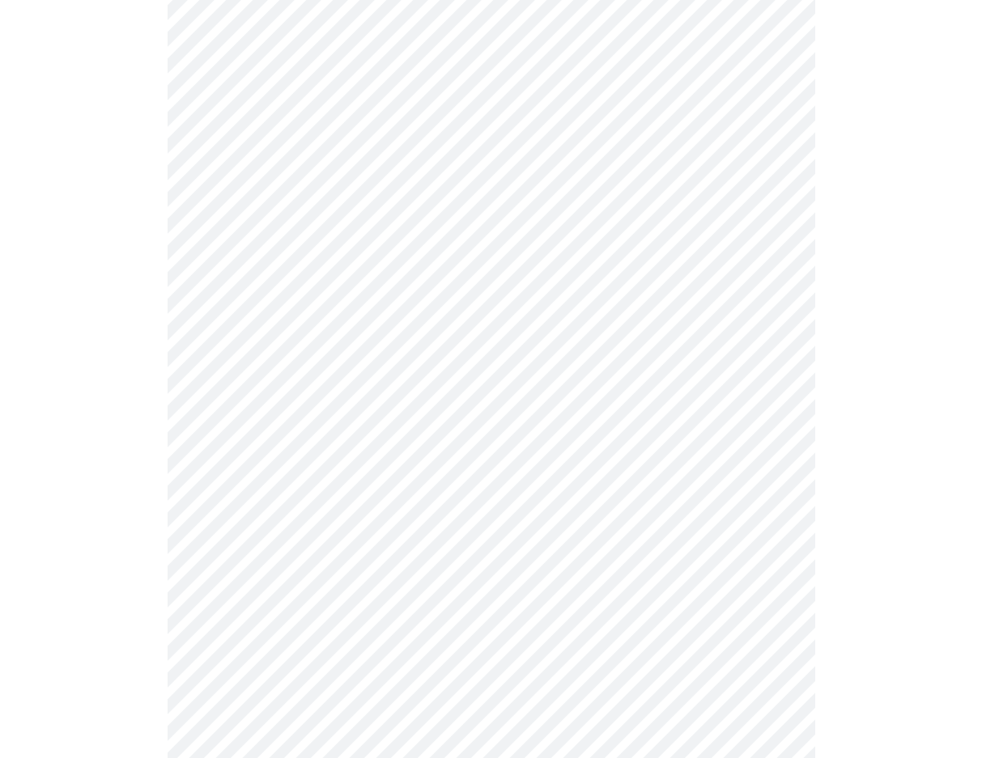
scroll to position [1052, 0]
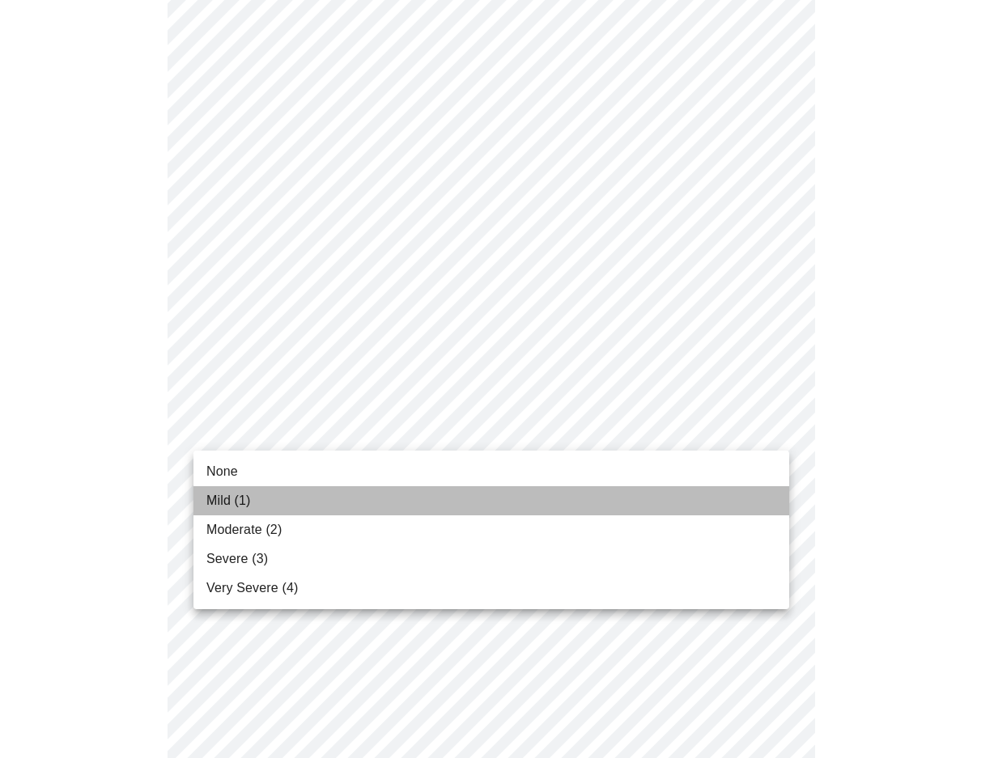
click at [247, 499] on span "Mild (1)" at bounding box center [228, 500] width 45 height 19
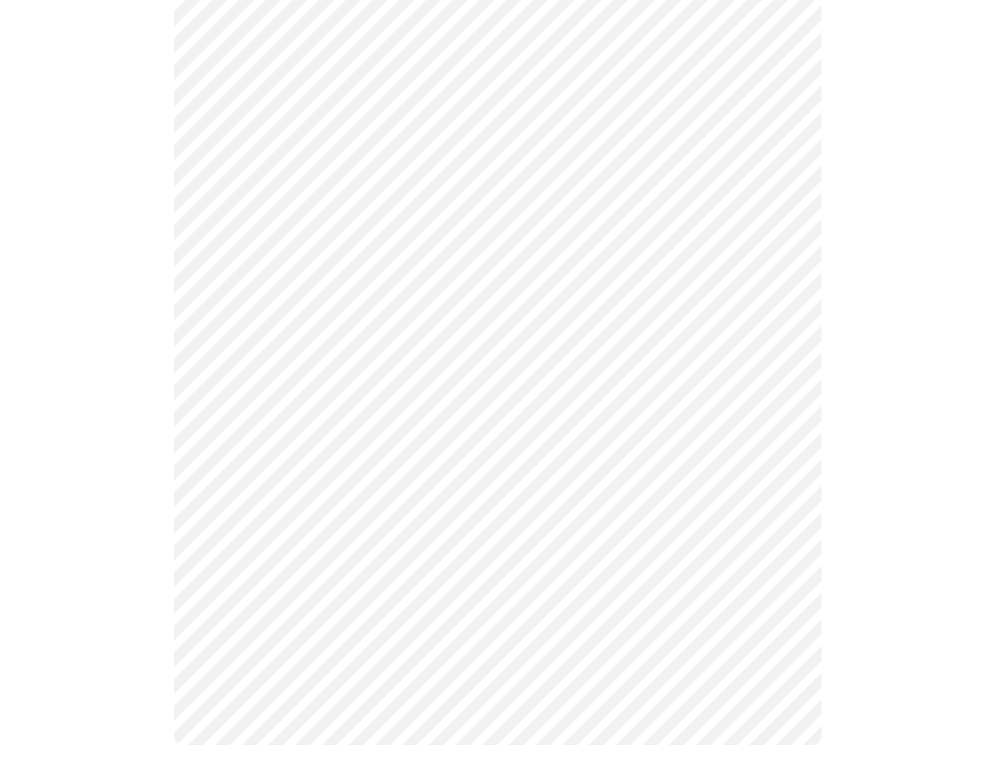
scroll to position [1191, 0]
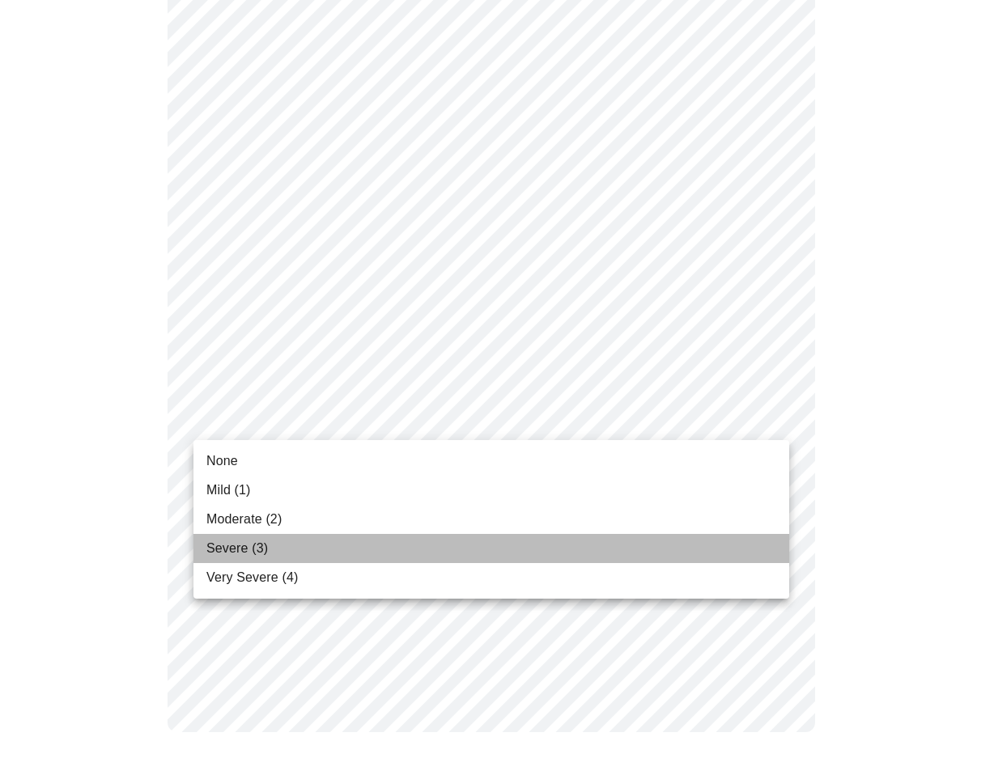
click at [256, 546] on span "Severe (3)" at bounding box center [237, 548] width 62 height 19
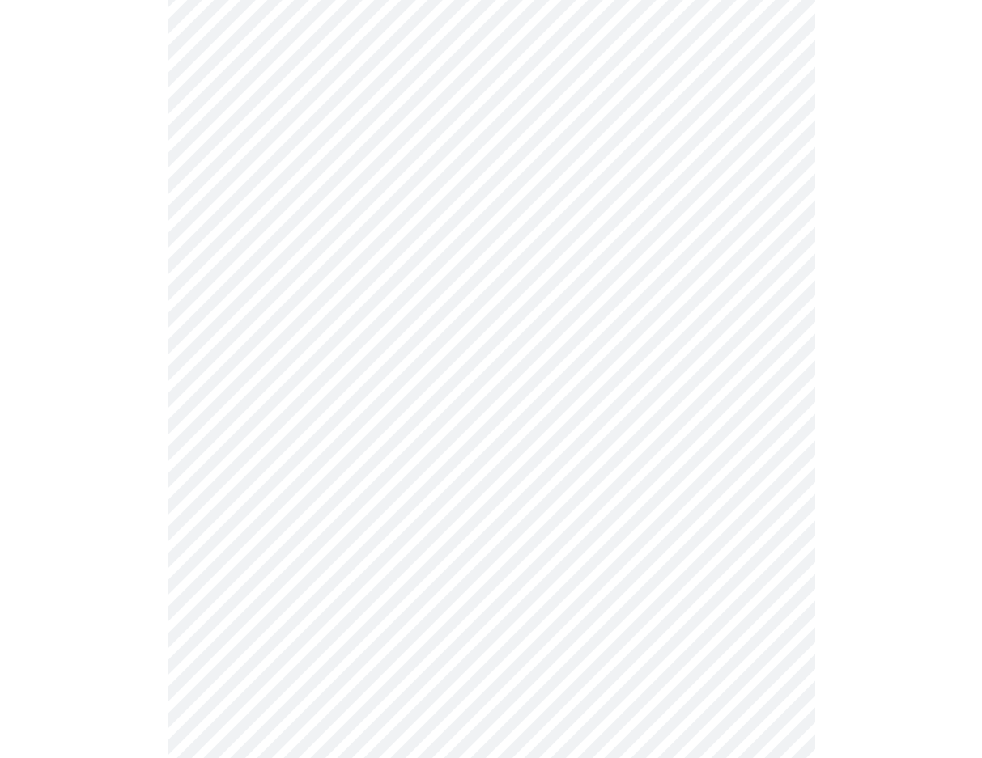
scroll to position [405, 0]
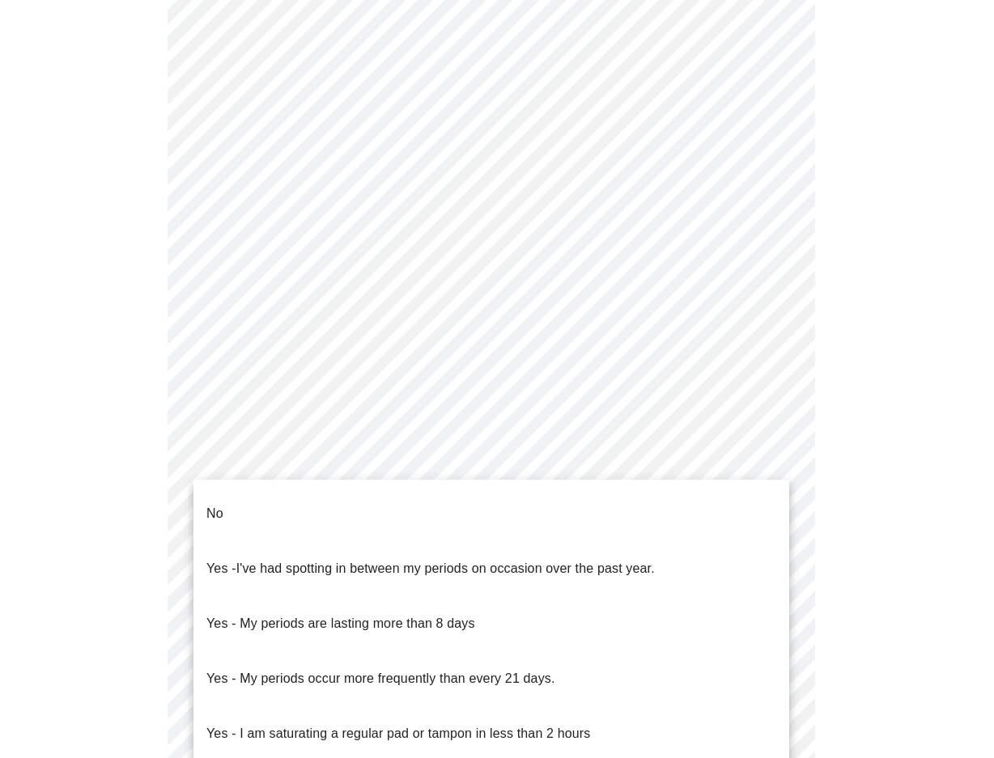
click at [511, 533] on body "MyMenopauseRx Appointments Messaging Labs Uploads Medications Community Refer a…" at bounding box center [496, 379] width 981 height 1555
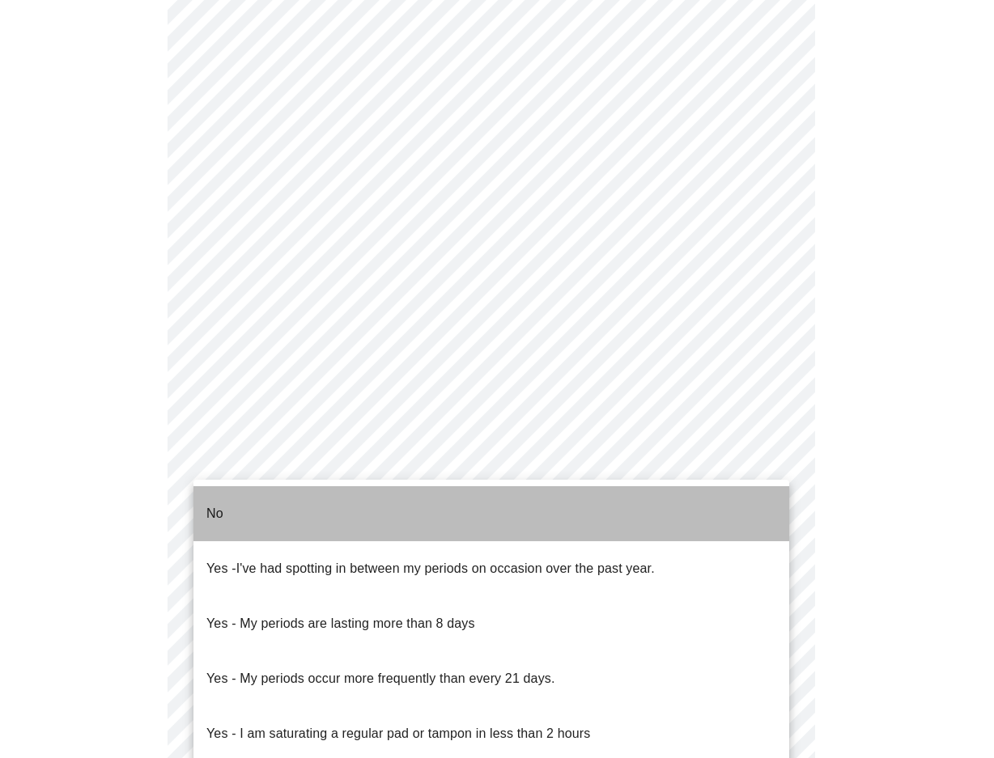
click at [245, 503] on li "No" at bounding box center [491, 513] width 596 height 55
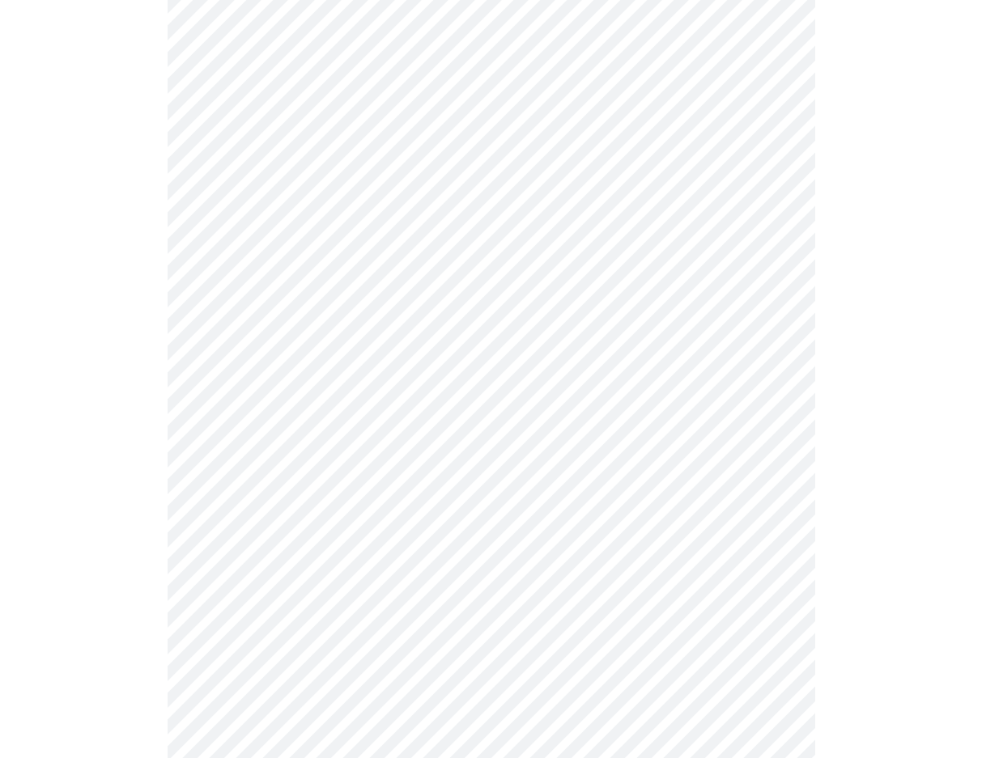
scroll to position [647, 0]
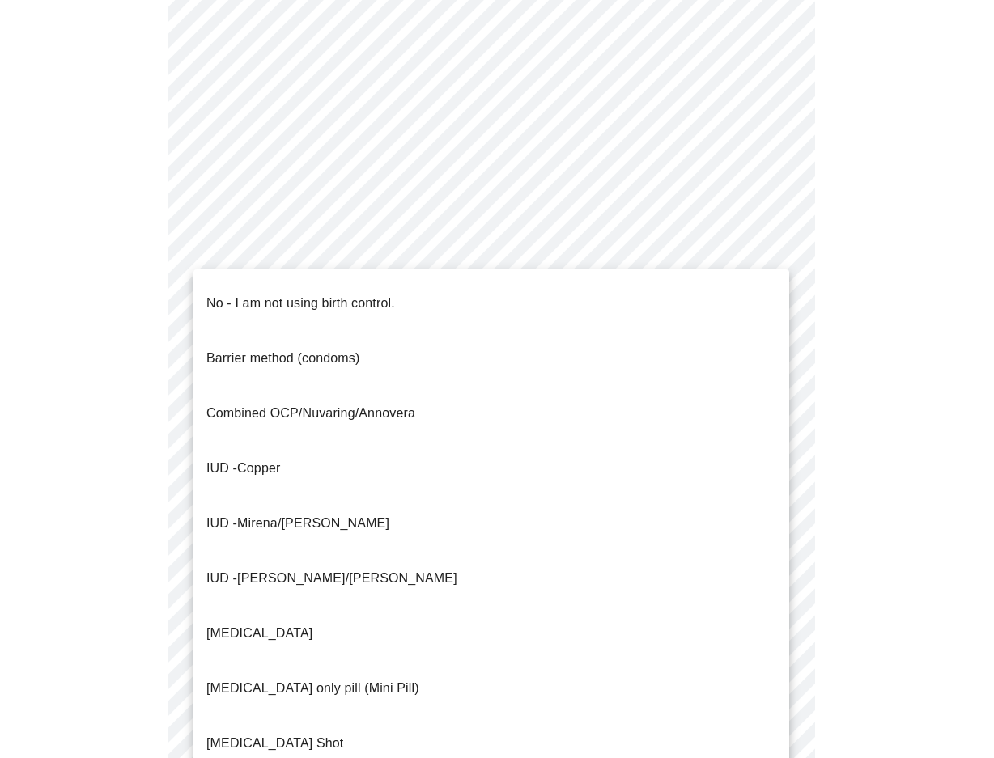
click at [291, 418] on body "MyMenopauseRx Appointments Messaging Labs Uploads Medications Community Refer a…" at bounding box center [496, 131] width 981 height 1545
click at [269, 516] on span "Mirena/[PERSON_NAME]" at bounding box center [313, 523] width 152 height 14
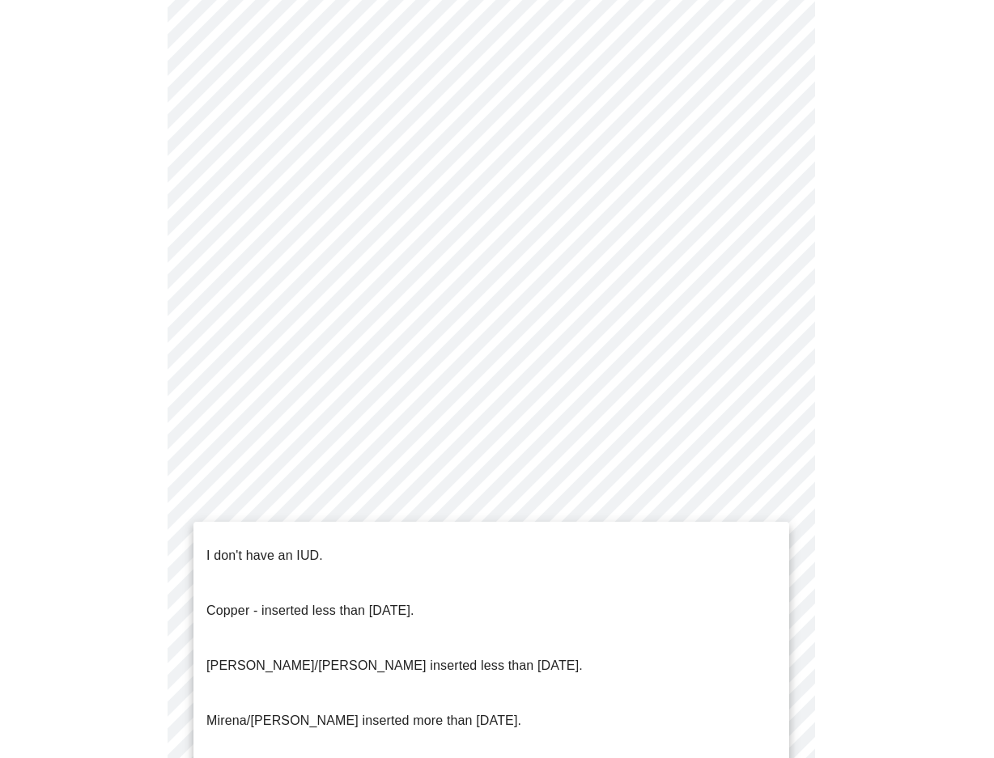
click at [344, 537] on body "MyMenopauseRx Appointments Messaging Labs Uploads Medications Community Refer a…" at bounding box center [496, 126] width 981 height 1535
click at [324, 656] on p "[PERSON_NAME]/[PERSON_NAME] inserted less than [DATE]." at bounding box center [394, 665] width 376 height 19
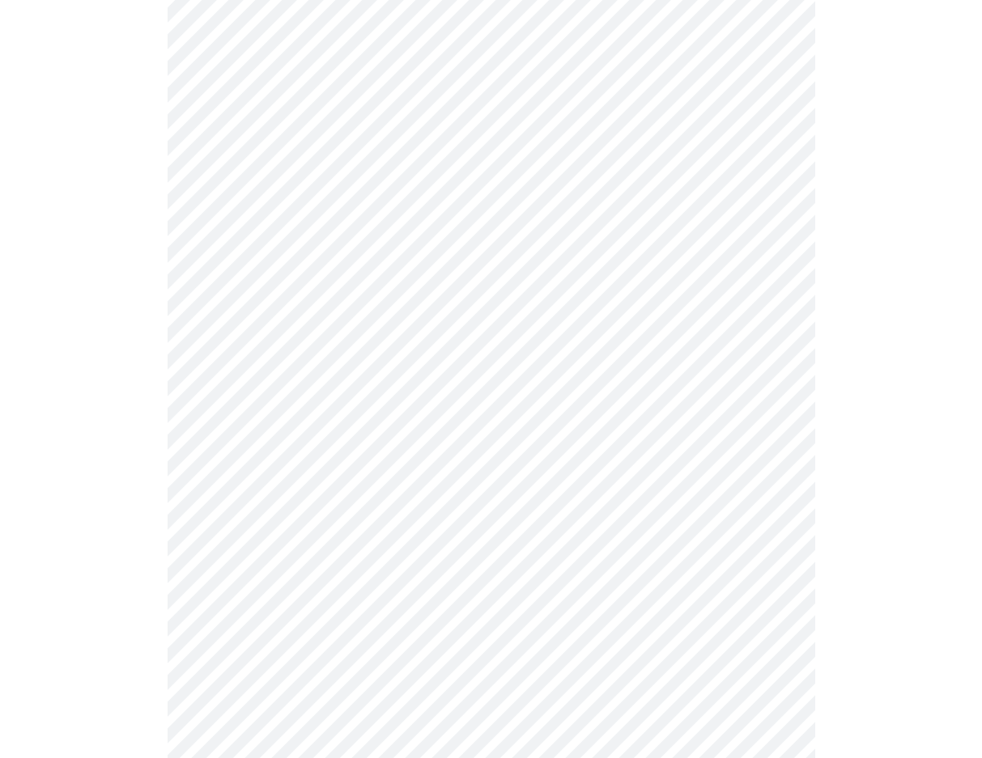
scroll to position [728, 0]
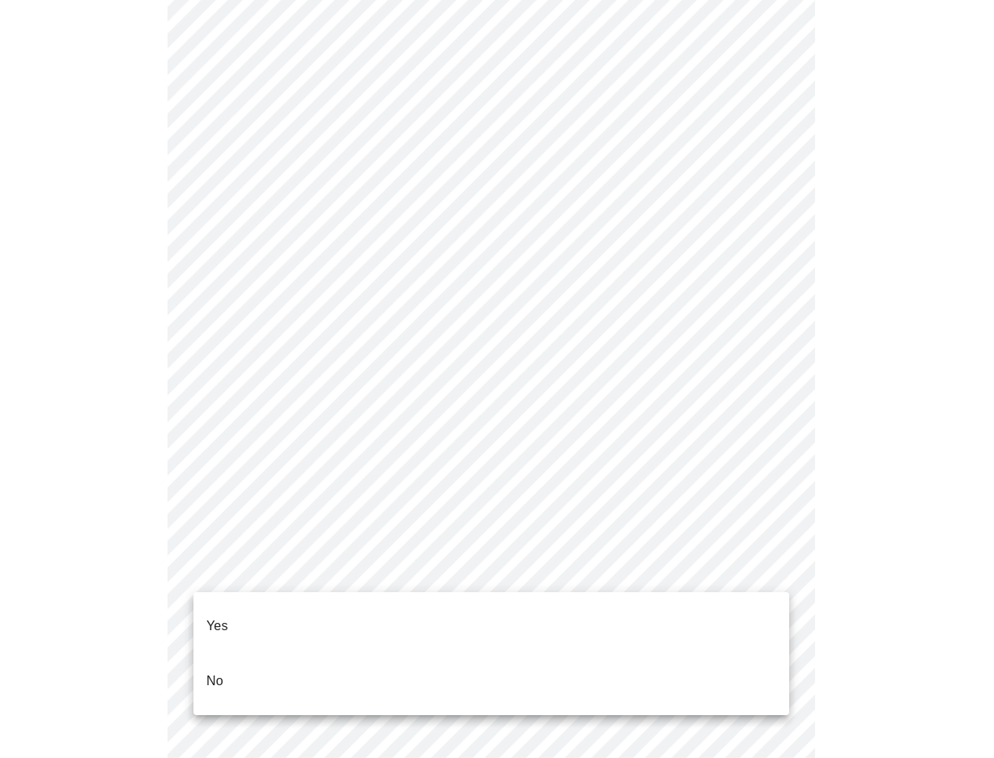
click at [316, 562] on body "MyMenopauseRx Appointments Messaging Labs Uploads Medications Community Refer a…" at bounding box center [496, 41] width 981 height 1526
click at [229, 610] on li "Yes" at bounding box center [491, 626] width 596 height 55
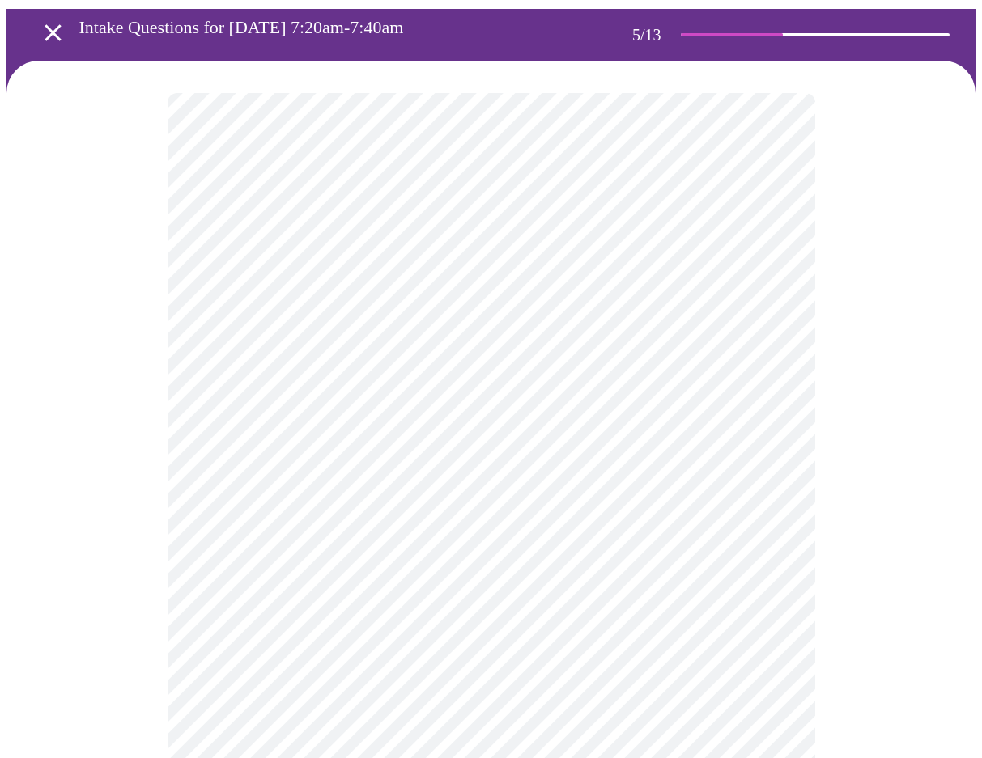
scroll to position [162, 0]
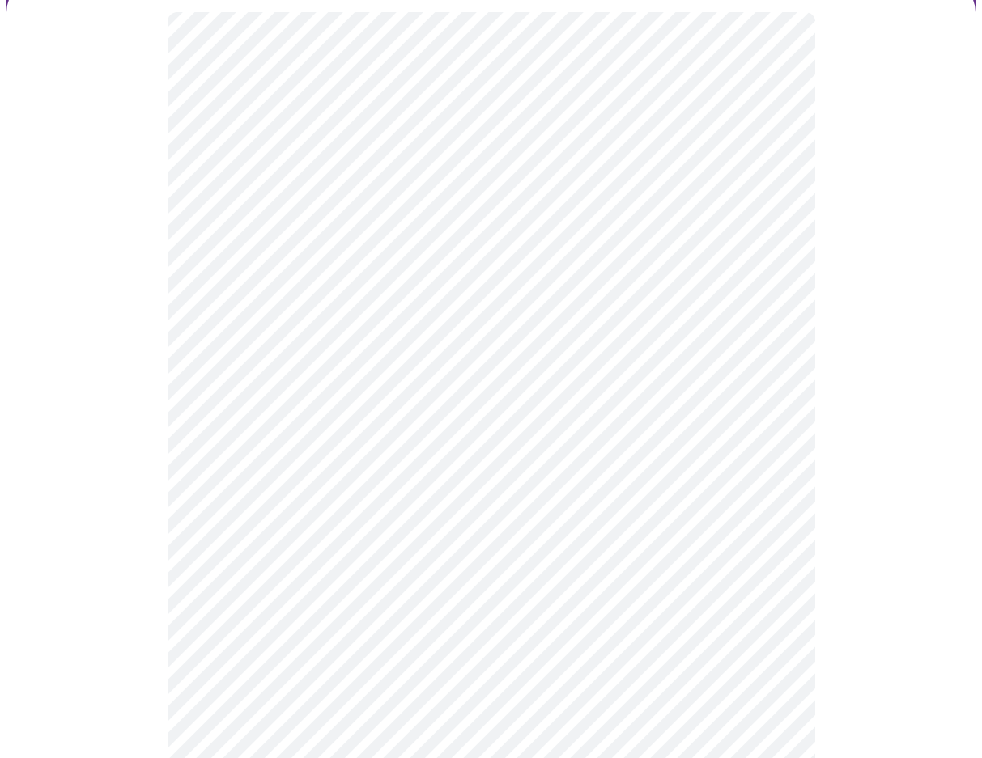
click at [330, 289] on body "MyMenopauseRx Appointments Messaging Labs Uploads Medications Community Refer a…" at bounding box center [490, 494] width 969 height 1299
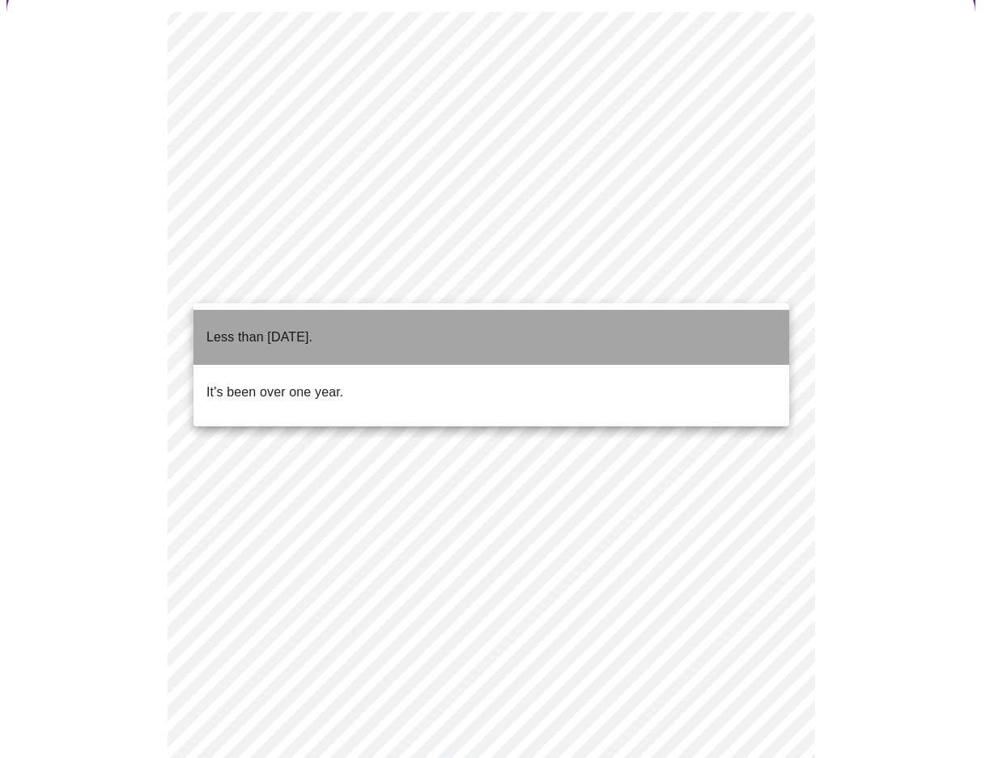
click at [305, 328] on p "Less than [DATE]." at bounding box center [259, 337] width 106 height 19
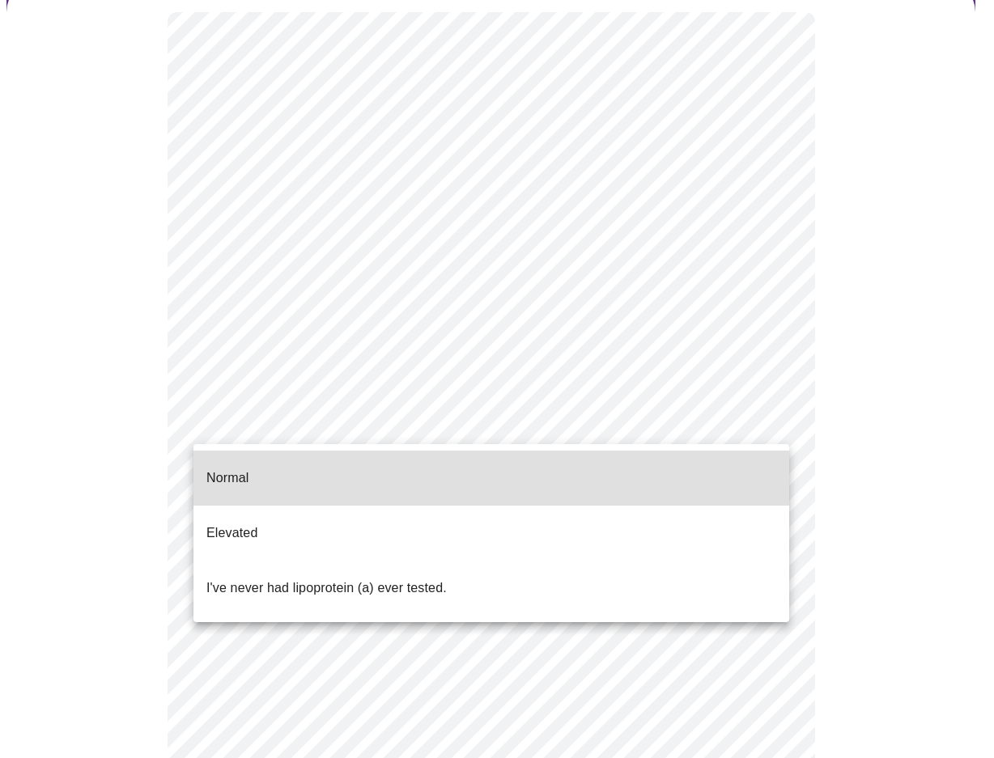
click at [306, 428] on body "MyMenopauseRx Appointments Messaging Labs Uploads Medications Community Refer a…" at bounding box center [496, 489] width 981 height 1289
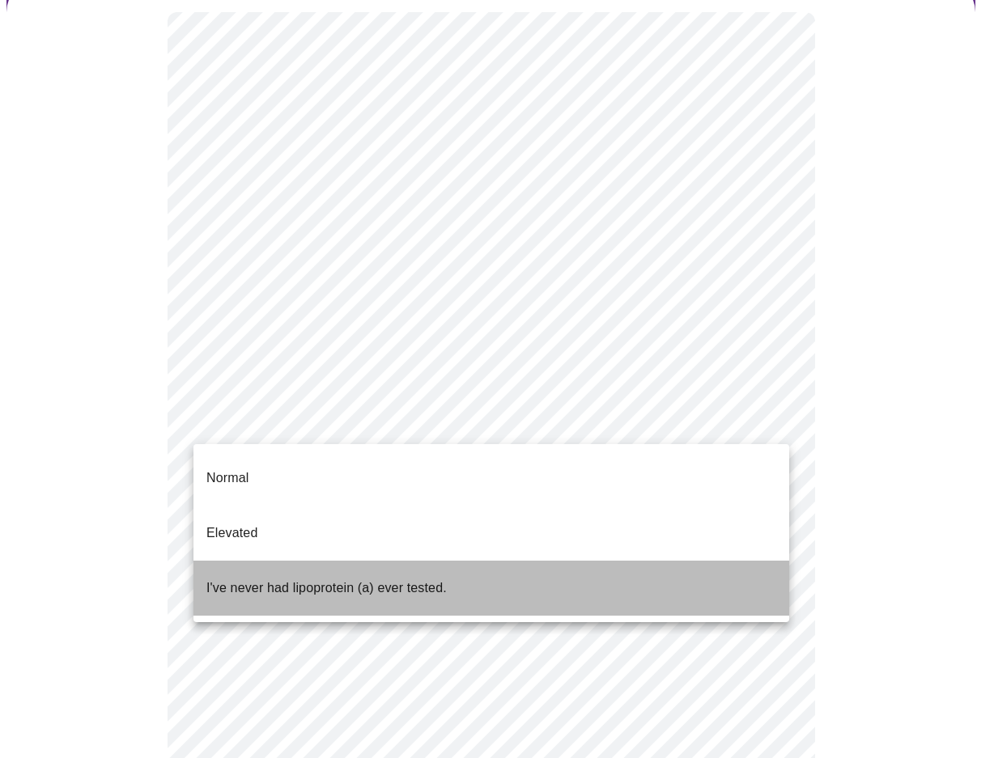
click at [242, 579] on p "I've never had lipoprotein (a) ever tested." at bounding box center [326, 588] width 240 height 19
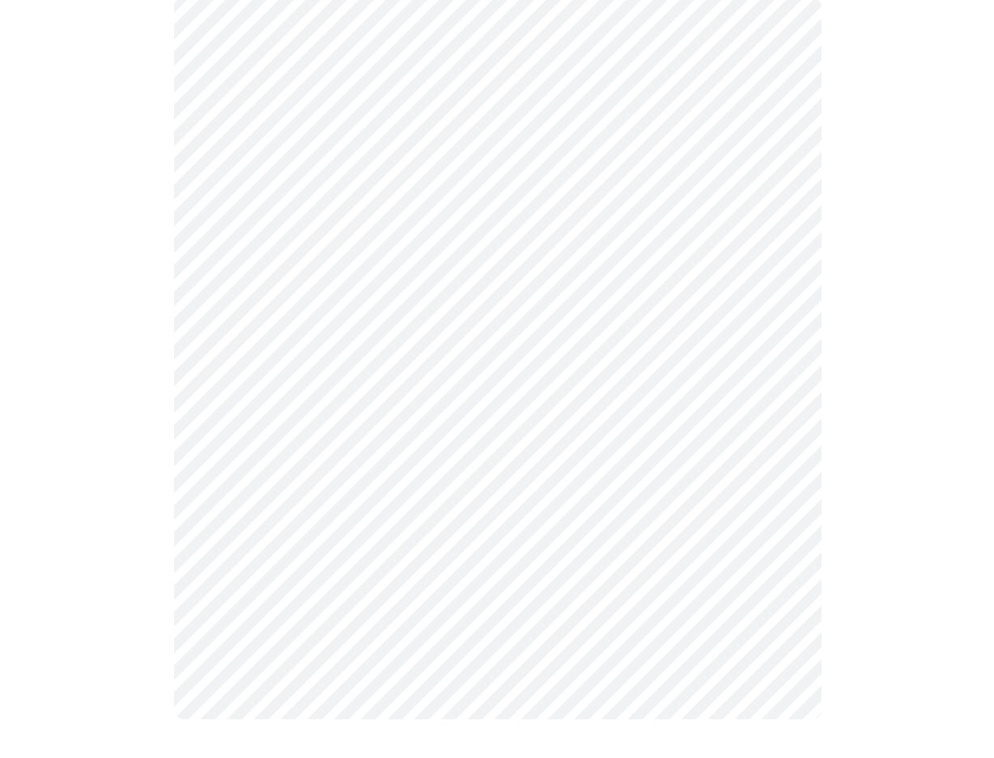
scroll to position [0, 0]
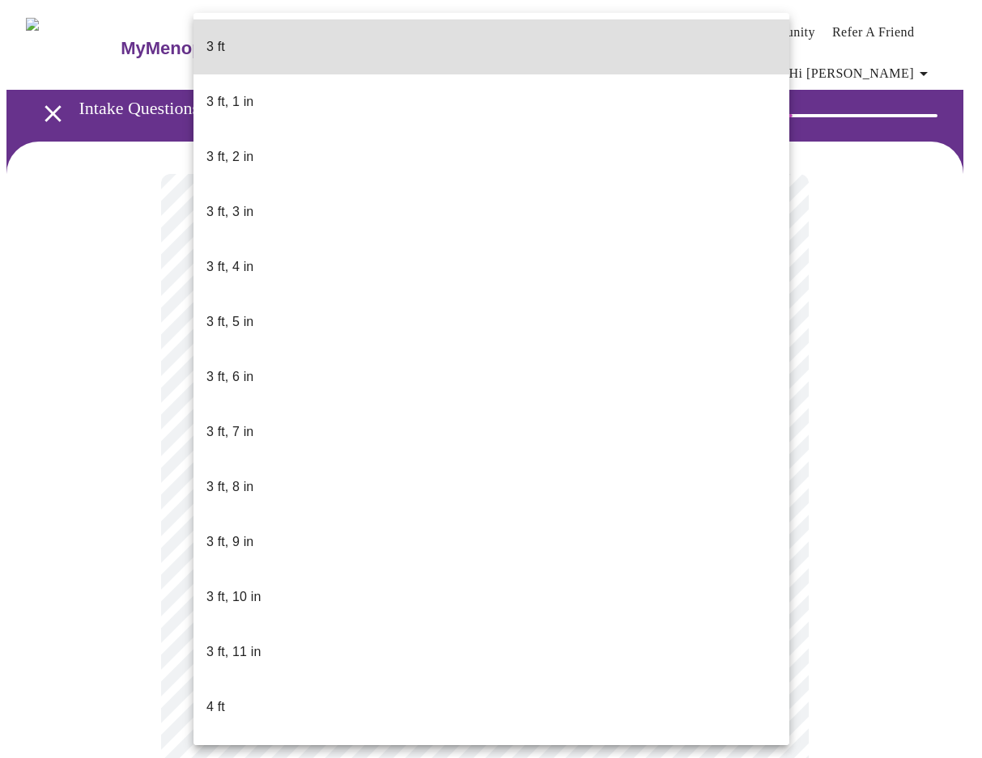
click at [379, 484] on body "MyMenopauseRx Appointments Messaging Labs Uploads Medications Community Refer a…" at bounding box center [490, 449] width 969 height 887
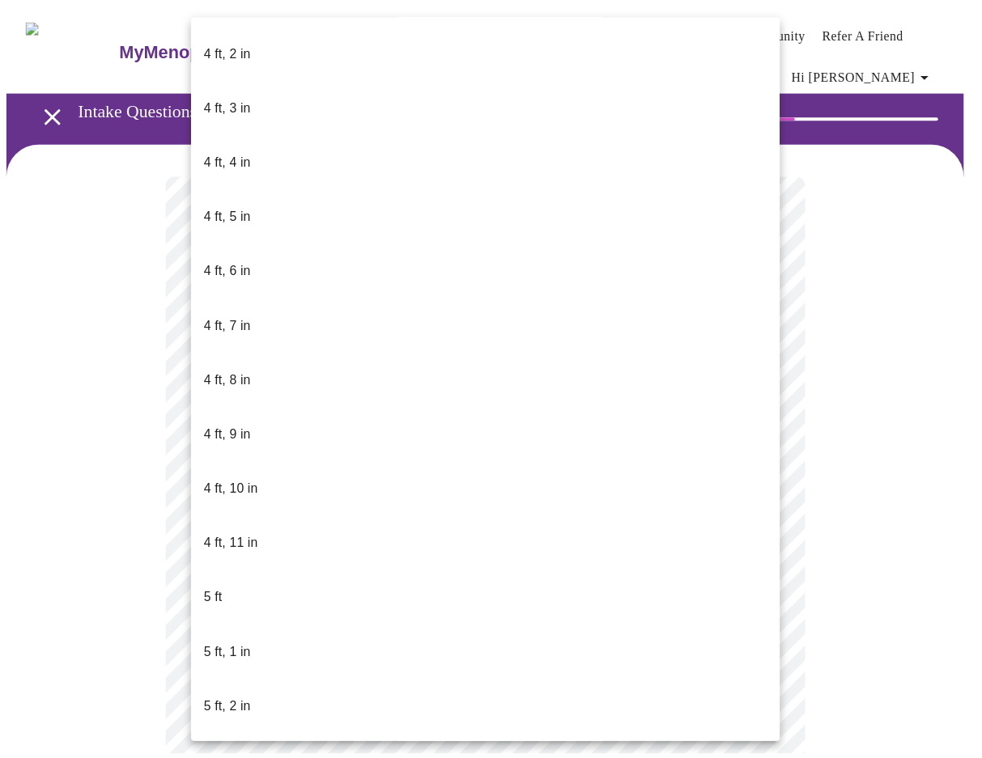
scroll to position [809, 0]
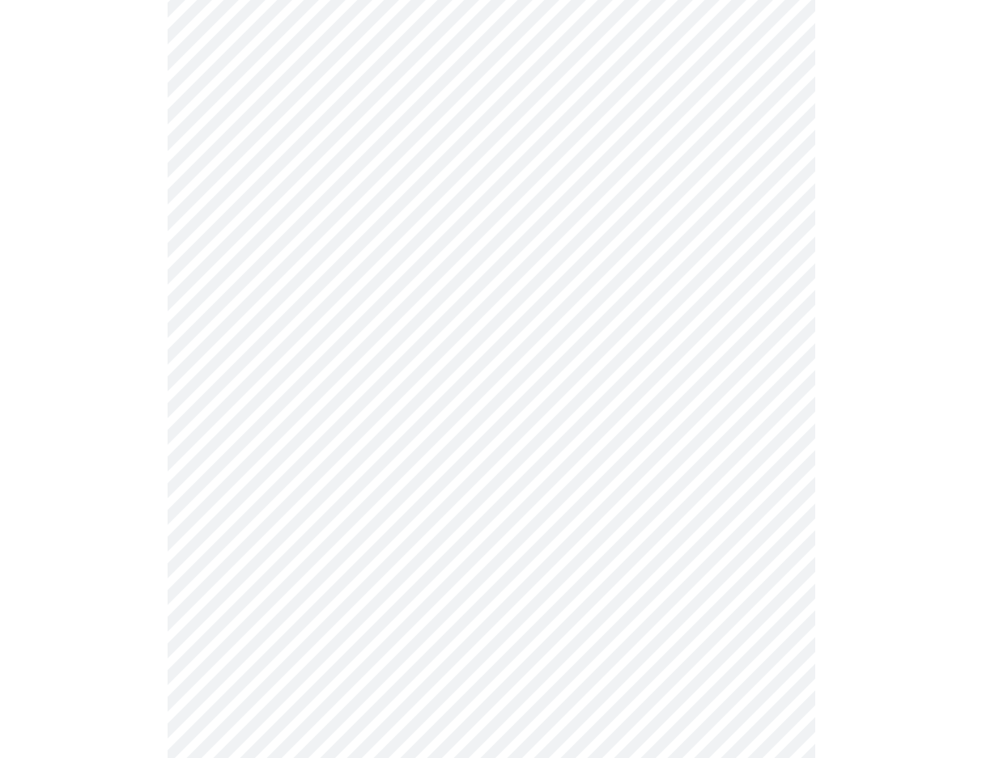
scroll to position [3885, 0]
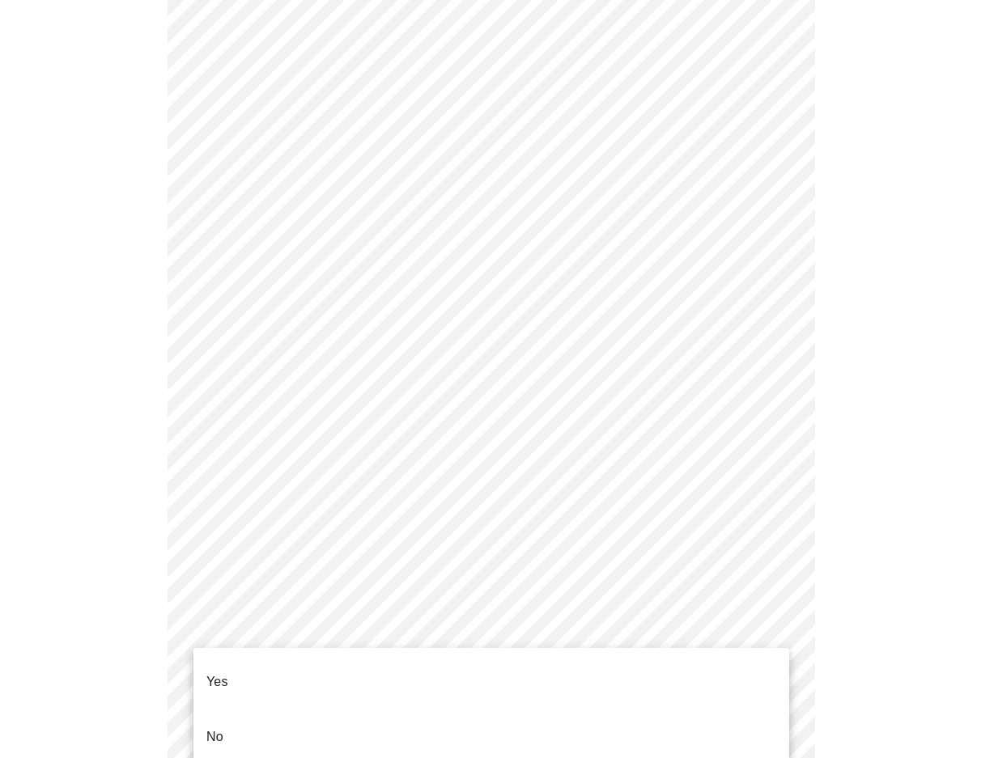
click at [223, 728] on p "No" at bounding box center [214, 737] width 17 height 19
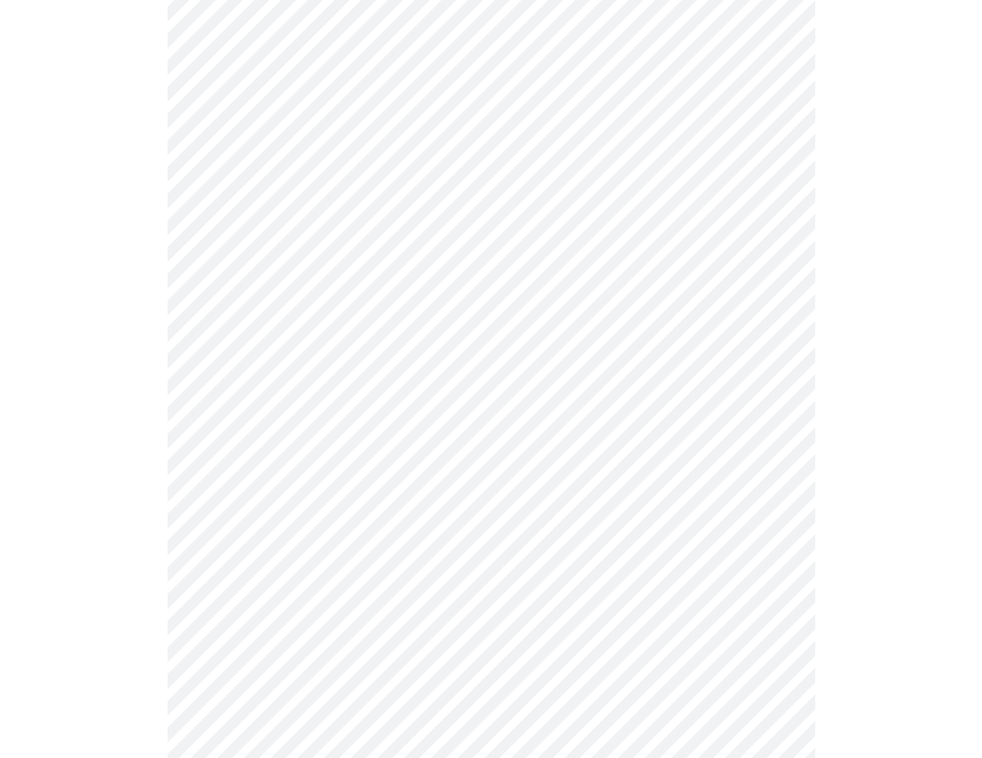
scroll to position [809, 0]
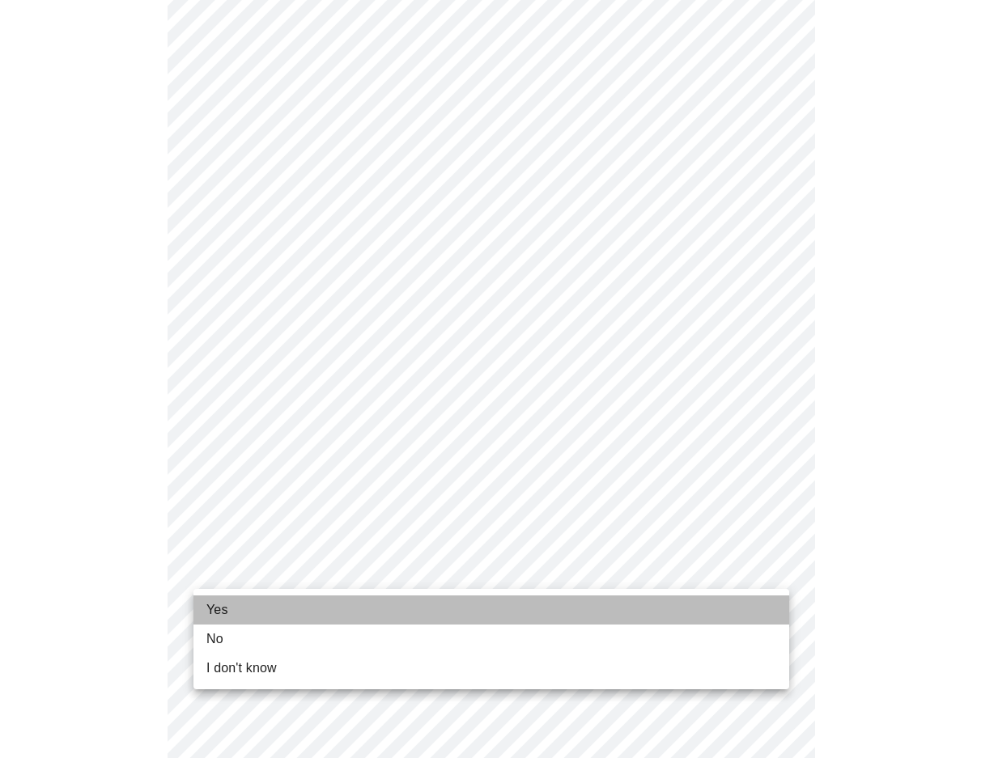
click at [214, 613] on span "Yes" at bounding box center [217, 610] width 22 height 19
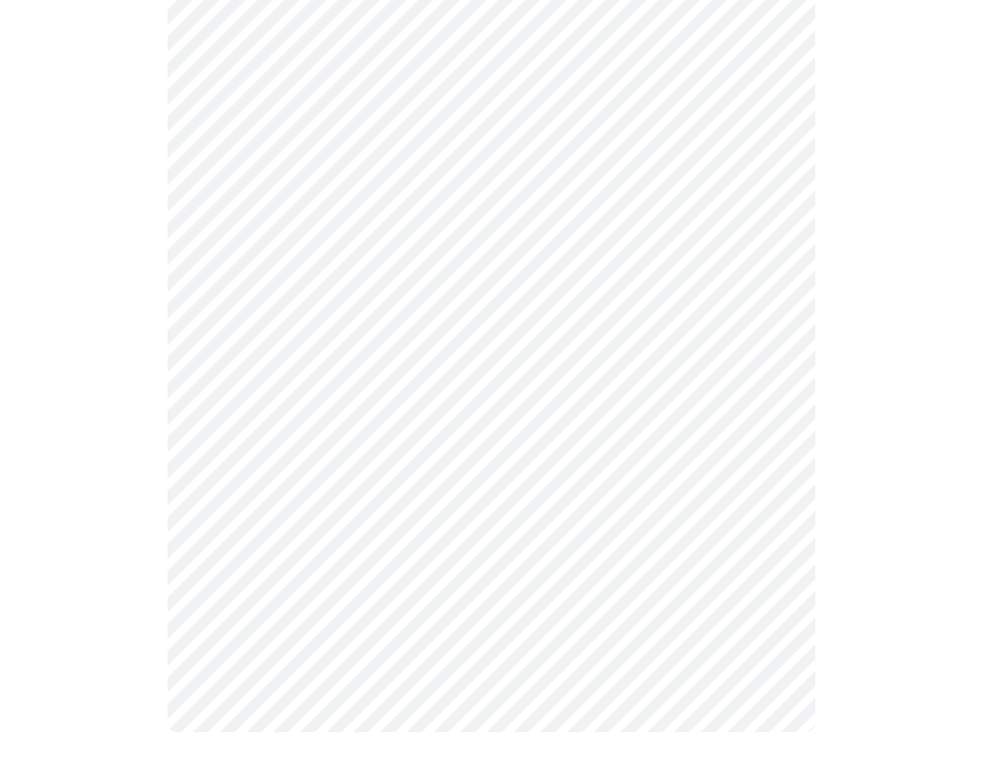
scroll to position [0, 0]
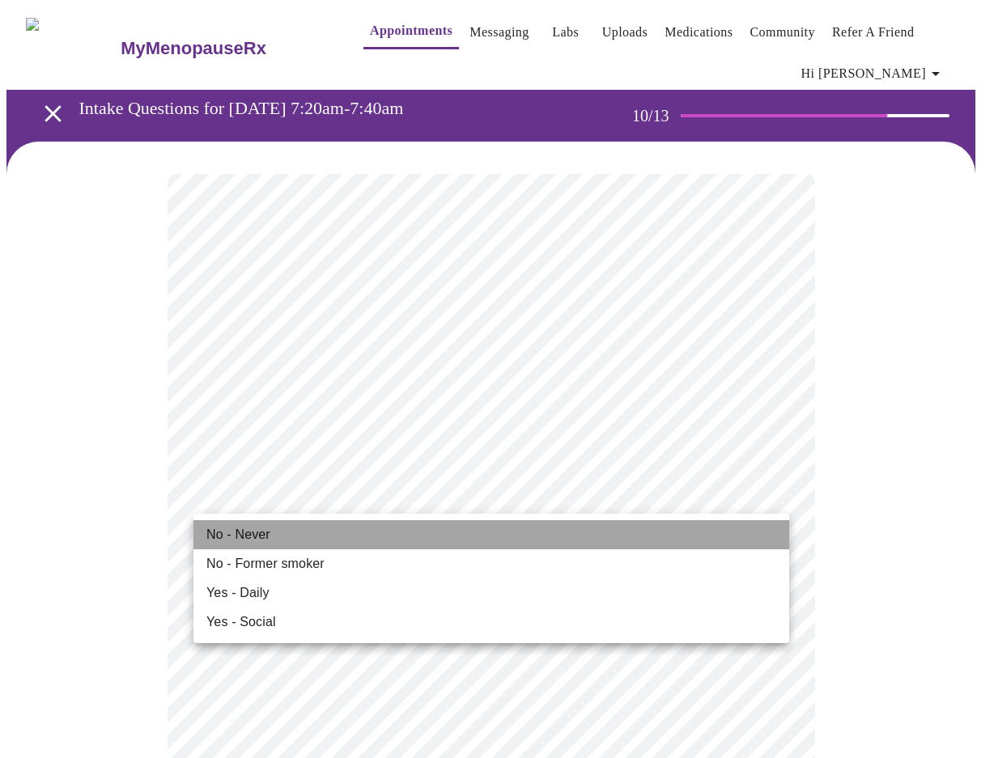
click at [236, 538] on span "No - Never" at bounding box center [238, 534] width 64 height 19
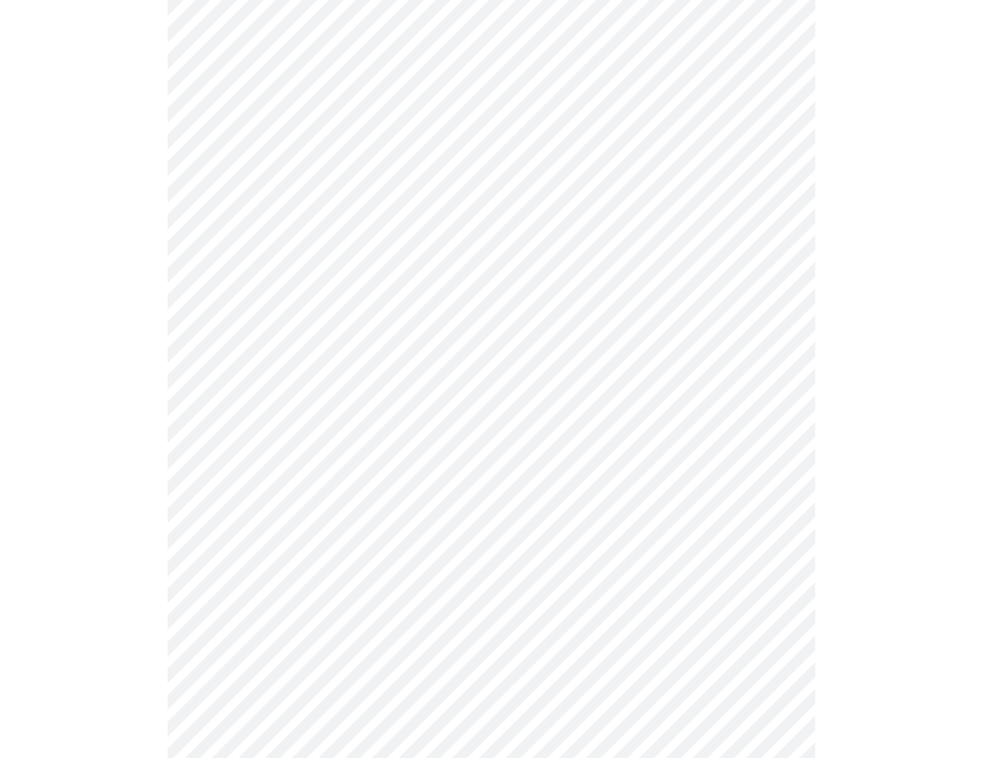
scroll to position [1214, 0]
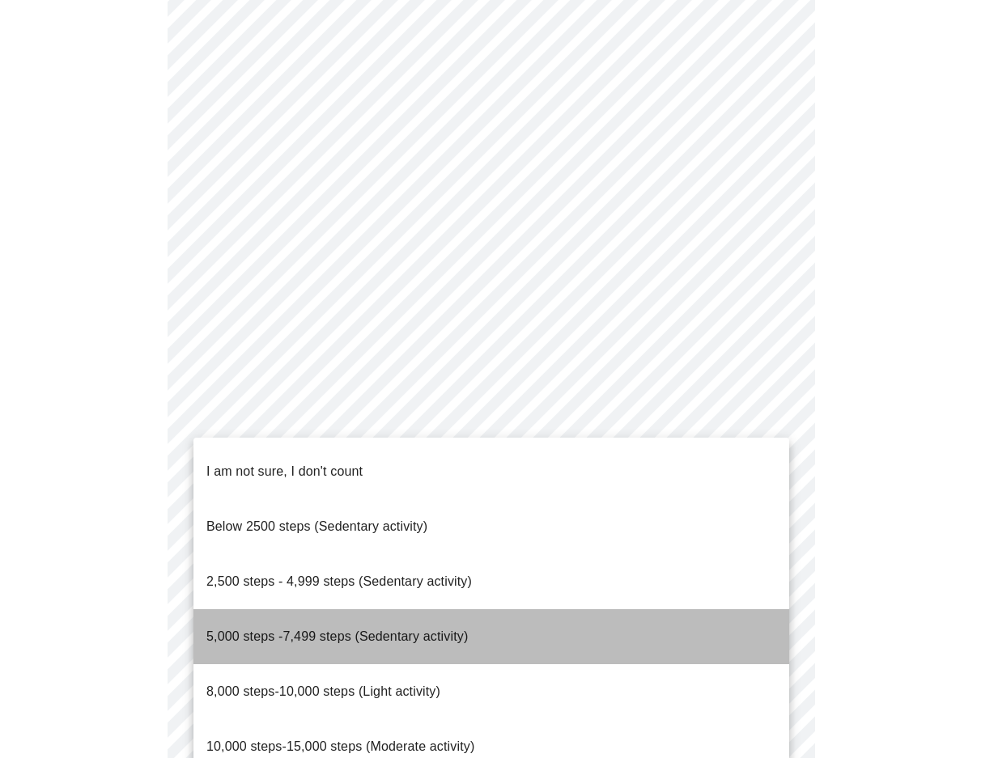
click at [325, 630] on span "5,000 steps -7,499 steps (Sedentary activity)" at bounding box center [336, 637] width 261 height 14
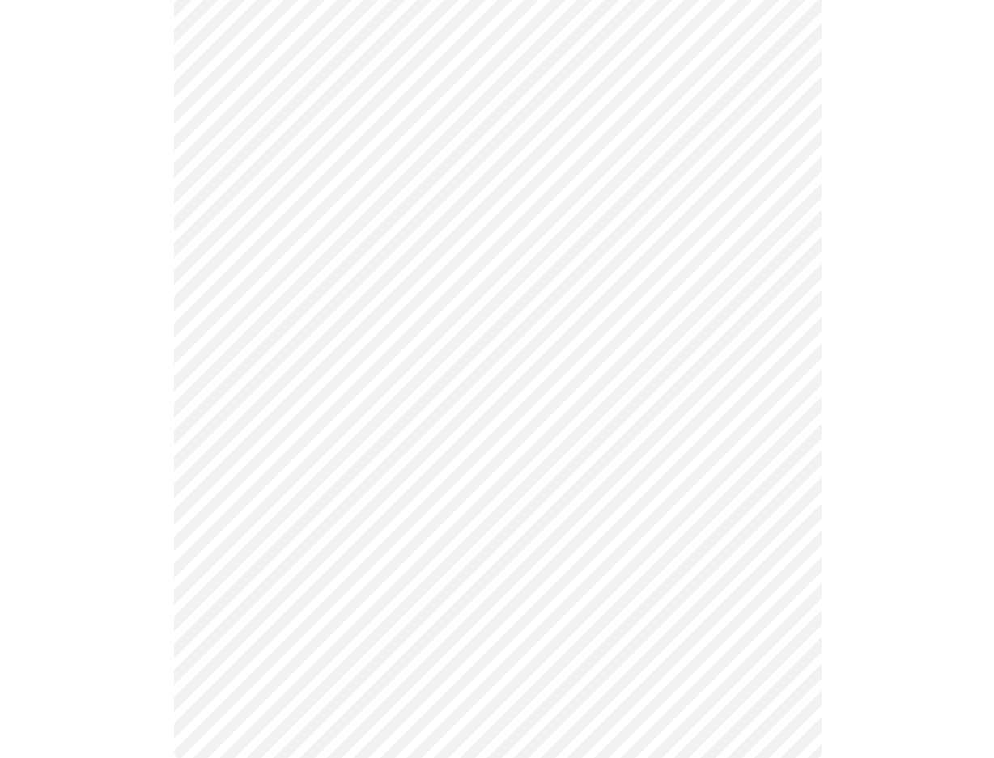
scroll to position [1375, 0]
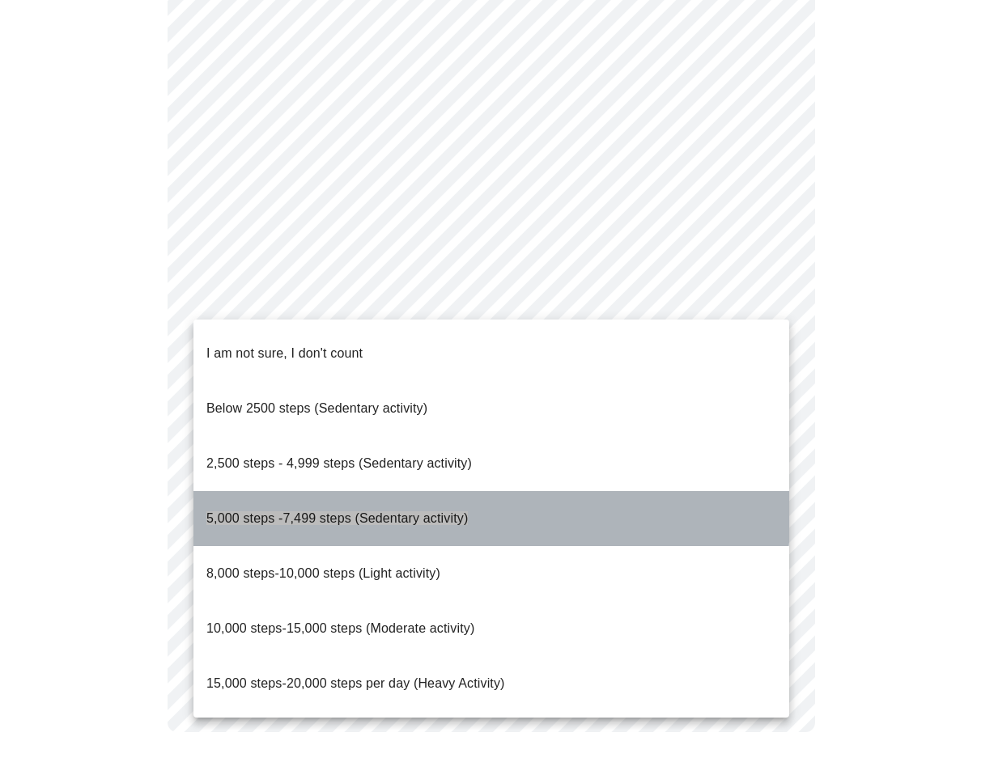
click at [344, 509] on p "5,000 steps -7,499 steps (Sedentary activity)" at bounding box center [336, 518] width 261 height 19
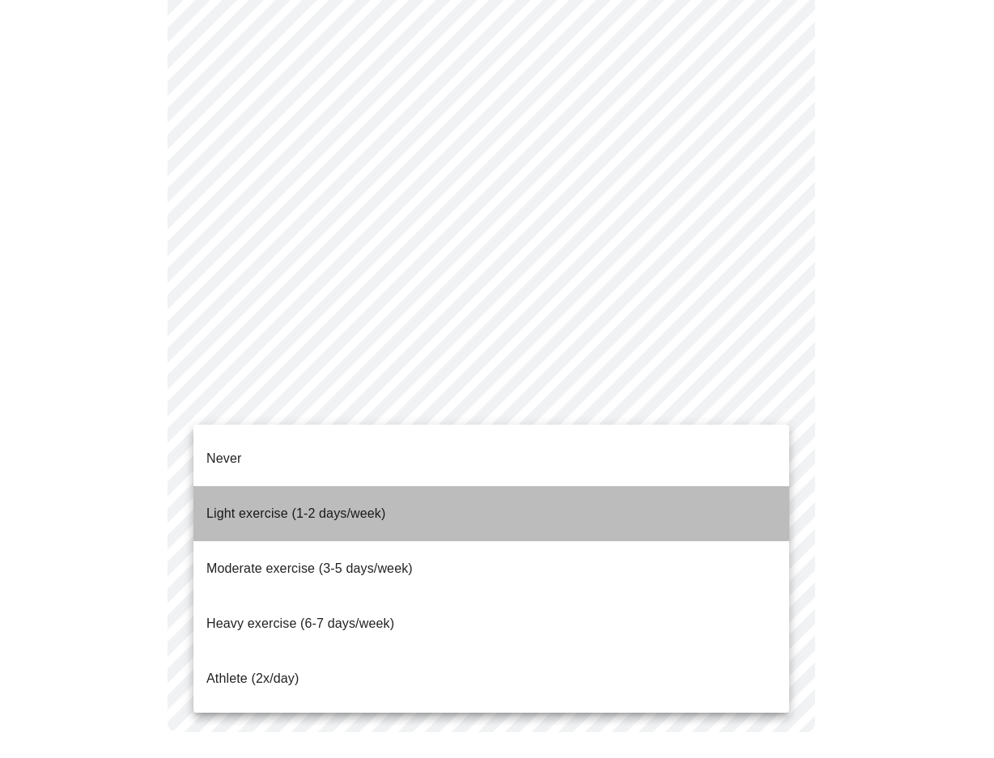
click at [321, 504] on p "Light exercise (1-2 days/week)" at bounding box center [296, 513] width 180 height 19
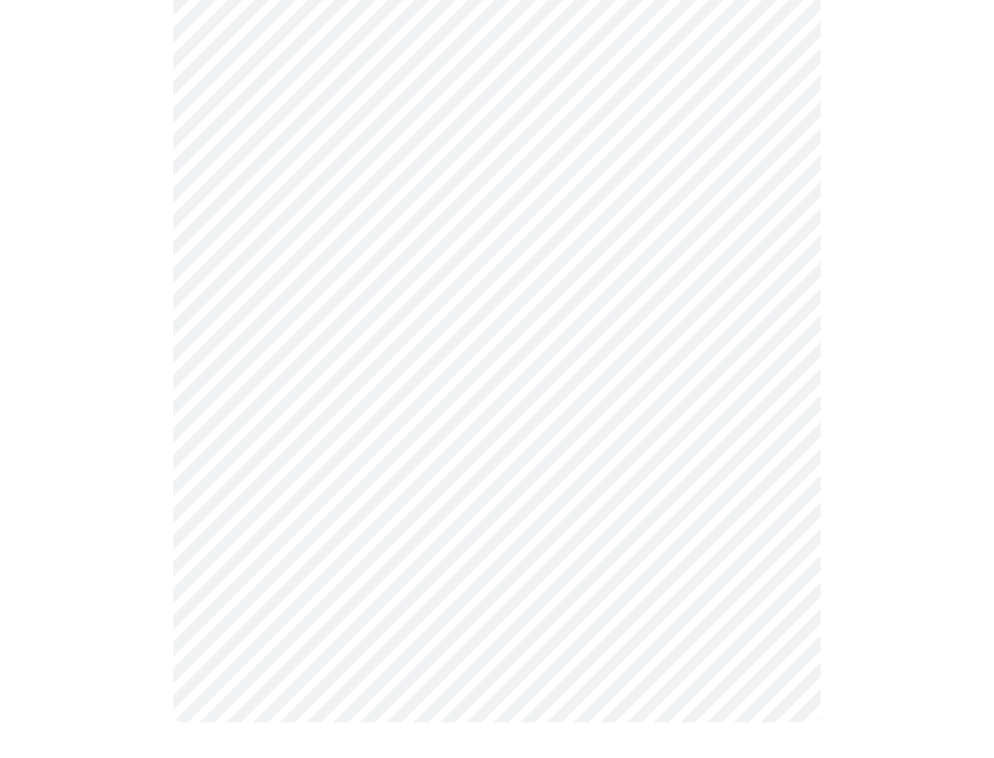
scroll to position [1365, 0]
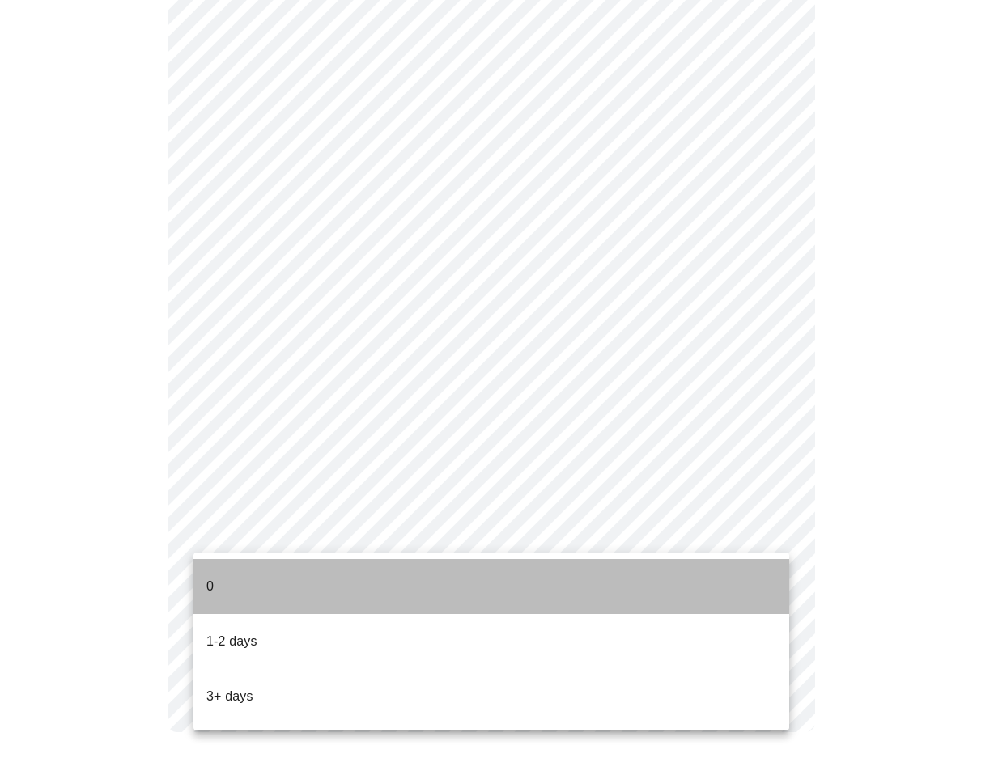
click at [284, 584] on li "0" at bounding box center [491, 586] width 596 height 55
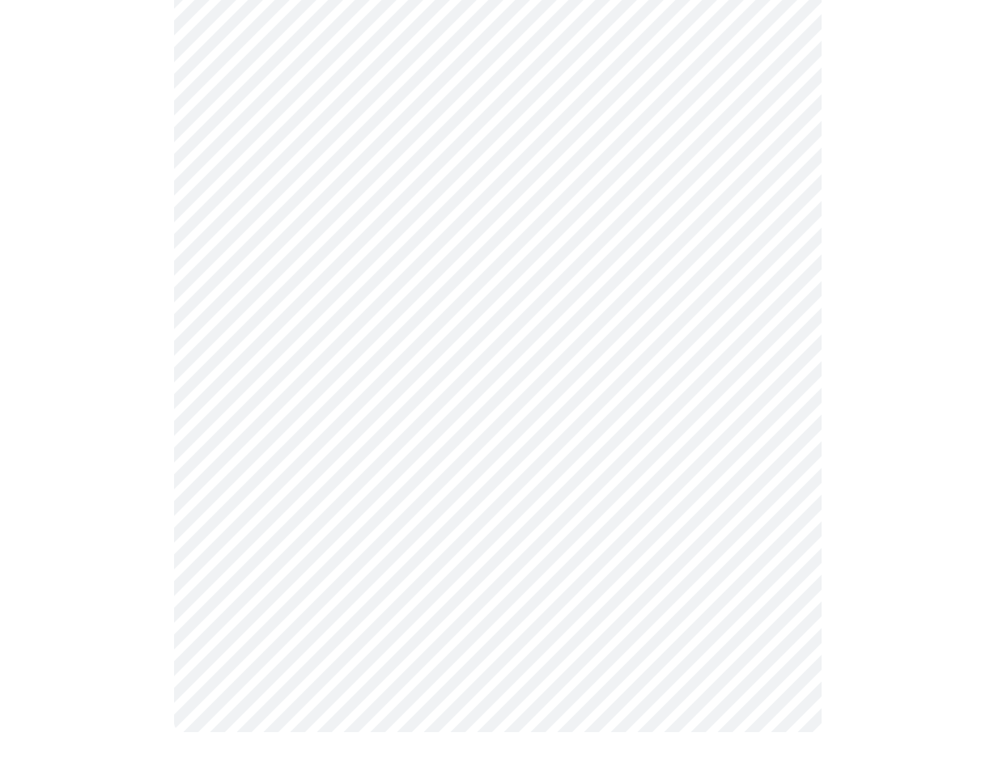
scroll to position [0, 0]
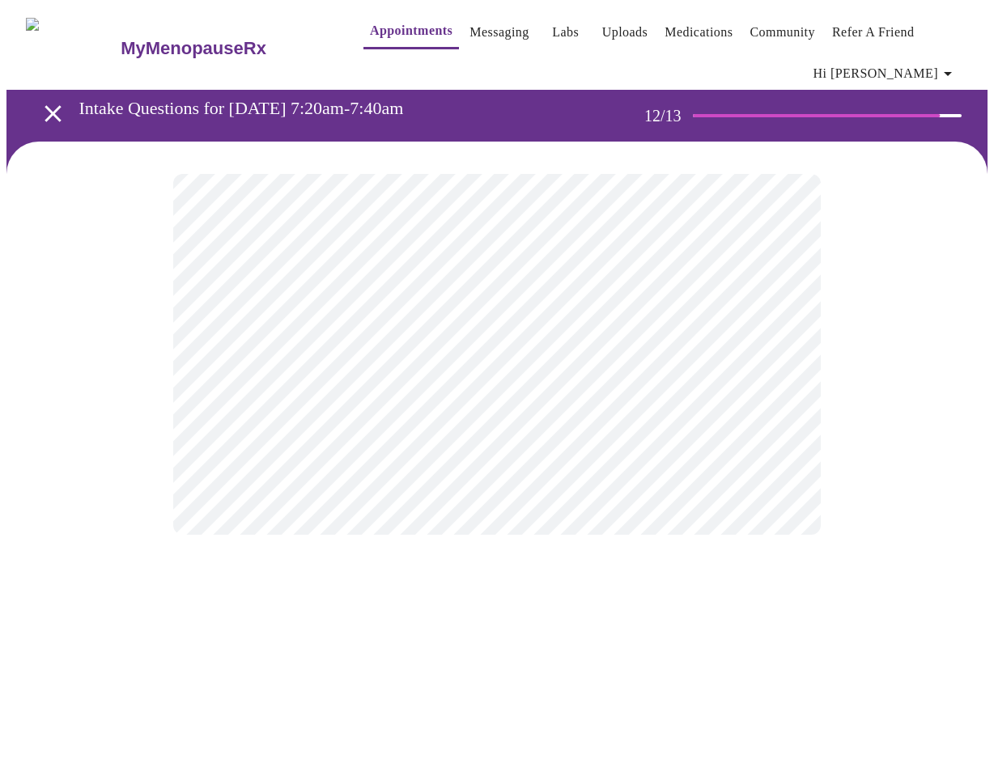
click at [431, 371] on body "MyMenopauseRx Appointments Messaging Labs Uploads Medications Community Refer a…" at bounding box center [496, 286] width 981 height 561
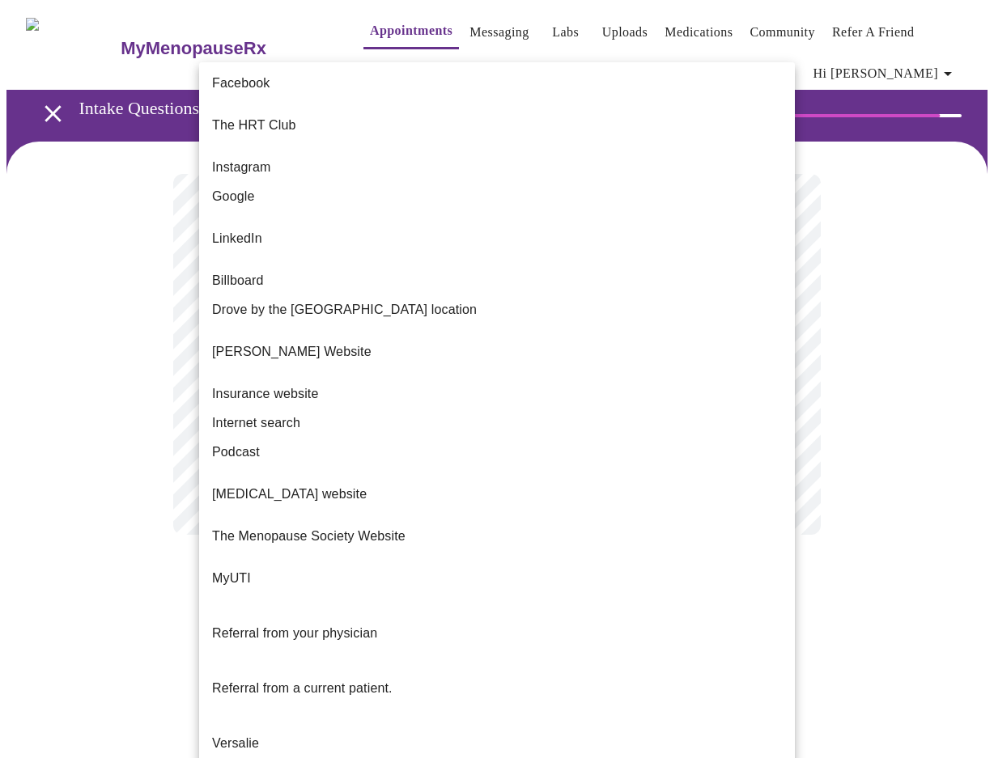
click at [340, 681] on span "Referral from a current patient." at bounding box center [302, 688] width 180 height 14
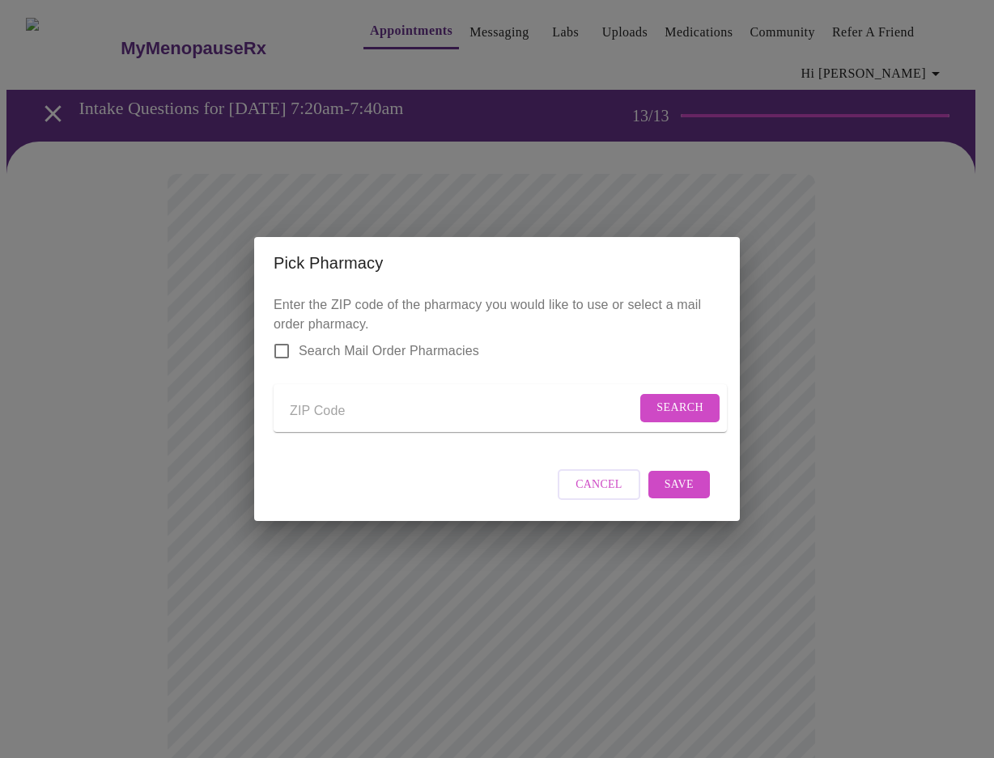
click at [333, 407] on input "Send a message to your care team" at bounding box center [463, 411] width 346 height 26
click at [730, 424] on div "Enter the ZIP code of the pharmacy you would like to use or select a mail order…" at bounding box center [497, 405] width 486 height 232
click at [677, 402] on span "Search" at bounding box center [679, 408] width 47 height 20
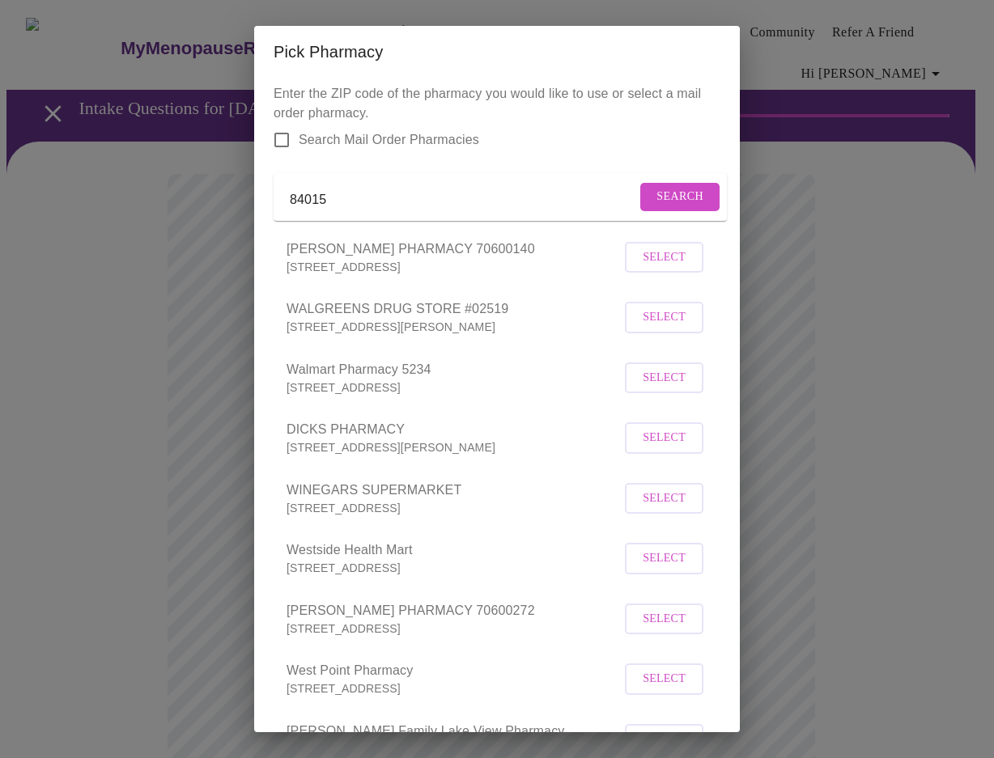
drag, startPoint x: 337, startPoint y: 201, endPoint x: 232, endPoint y: 192, distance: 105.6
click at [232, 192] on div "Pick Pharmacy Enter the ZIP code of the pharmacy you would like to use or selec…" at bounding box center [497, 379] width 994 height 758
type input "84067"
click at [648, 211] on button "Search" at bounding box center [679, 197] width 79 height 28
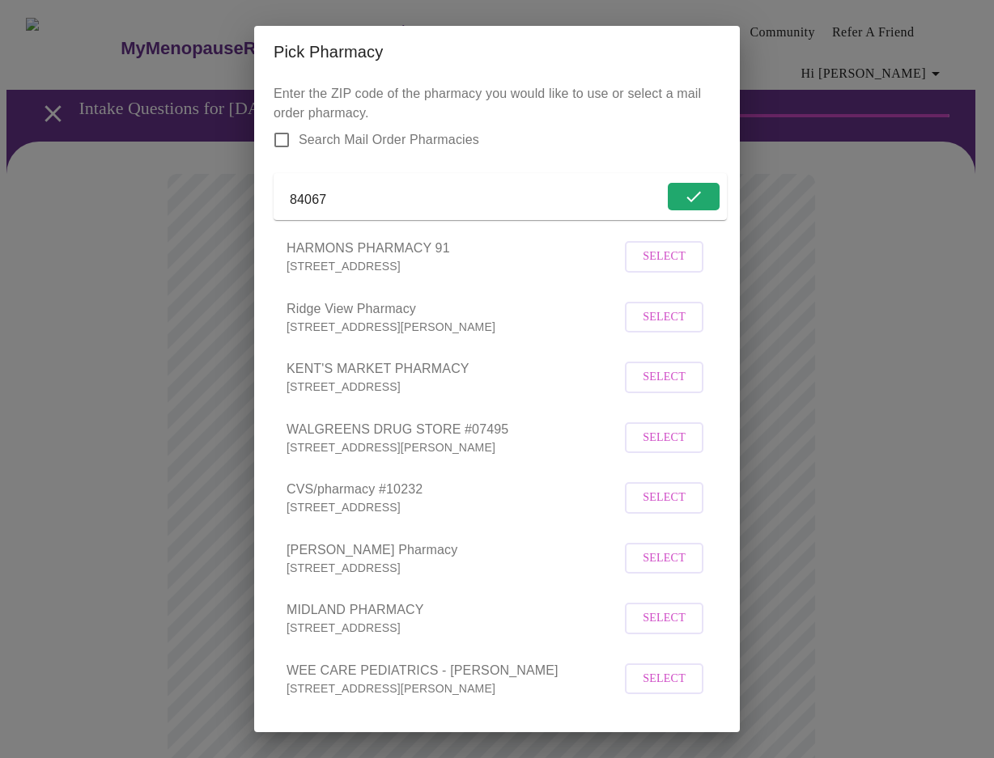
click at [350, 516] on p "[STREET_ADDRESS]" at bounding box center [454, 507] width 334 height 16
click at [660, 509] on span "Select" at bounding box center [664, 499] width 43 height 20
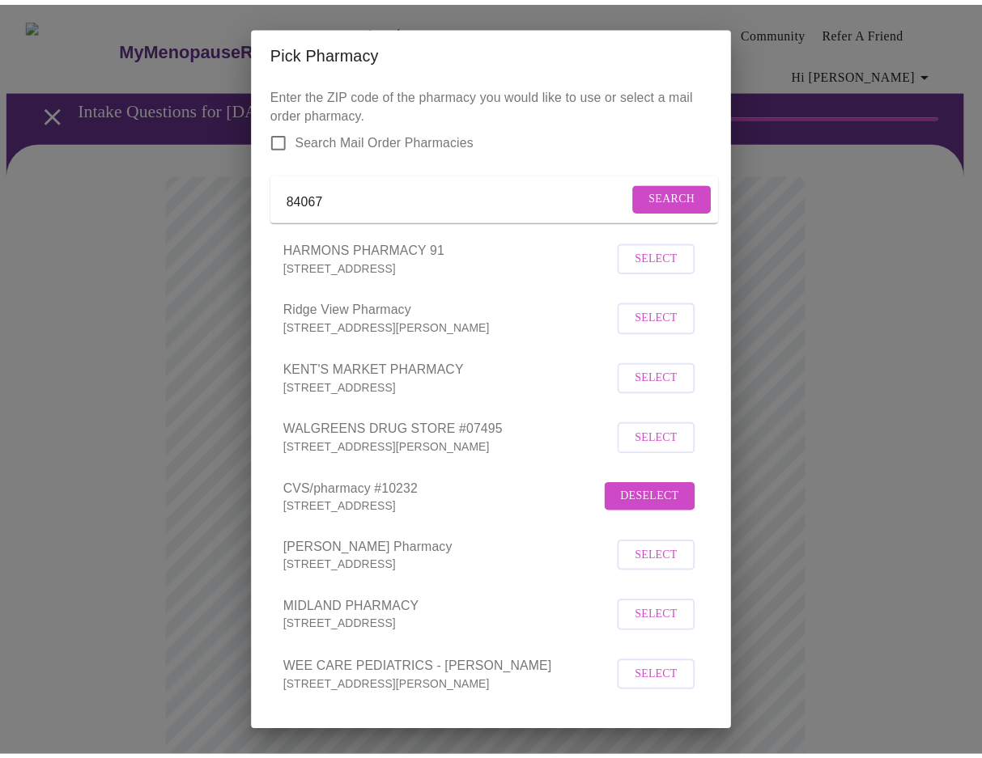
scroll to position [81, 0]
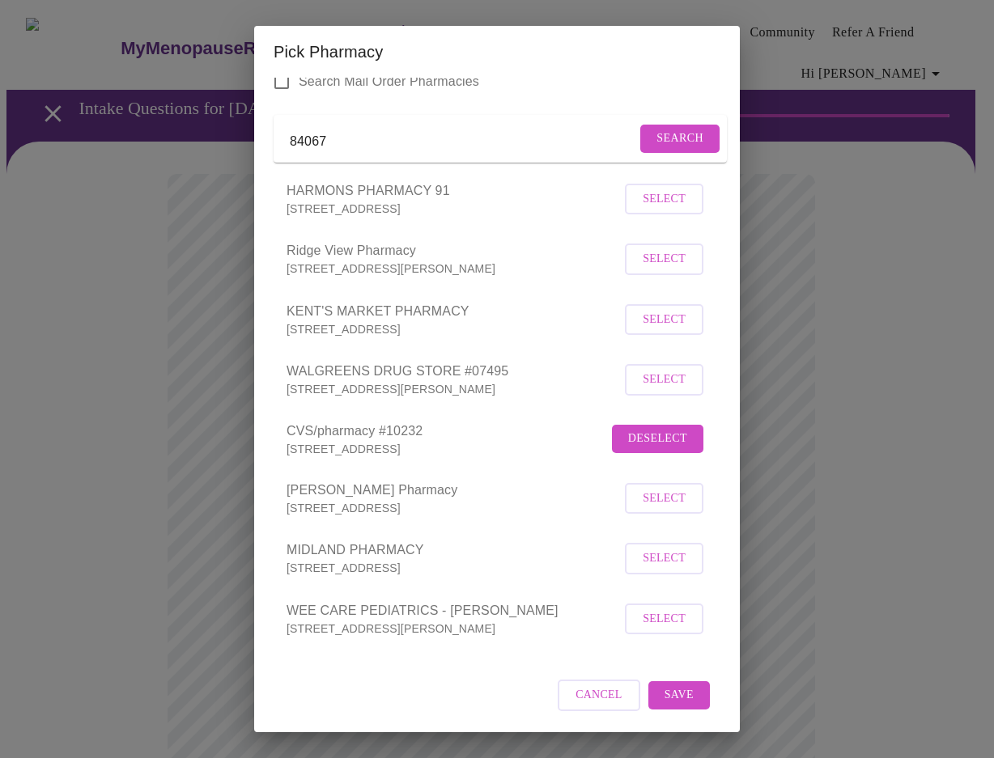
click at [664, 687] on span "Save" at bounding box center [678, 696] width 29 height 20
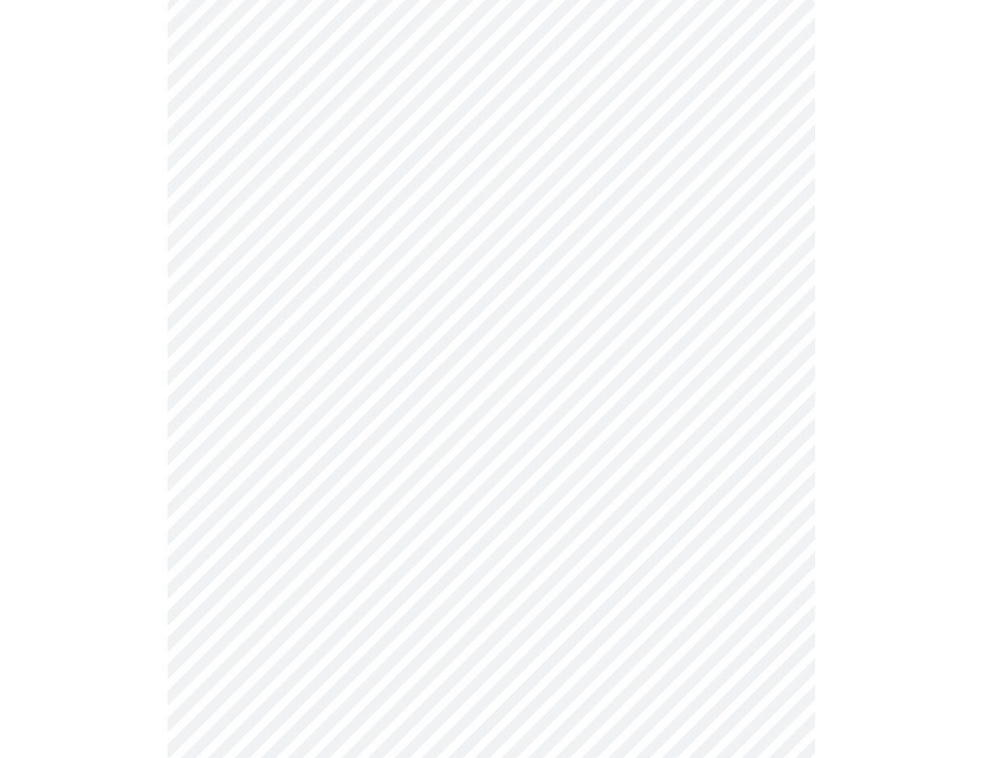
scroll to position [158, 0]
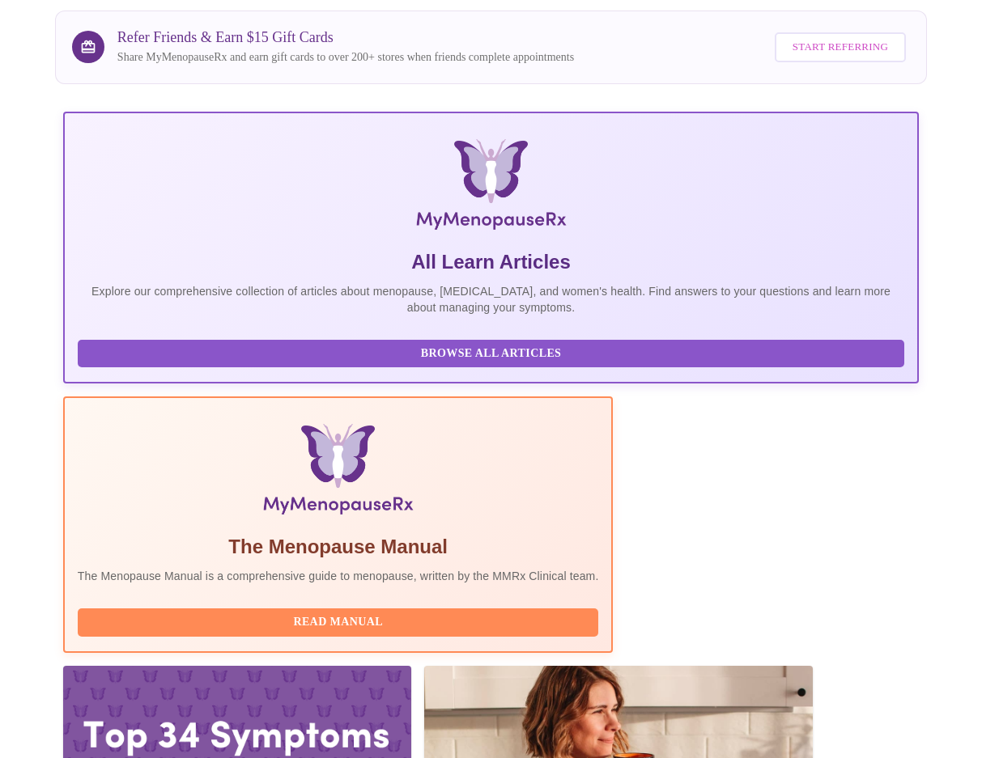
scroll to position [151, 0]
